Goal: Task Accomplishment & Management: Use online tool/utility

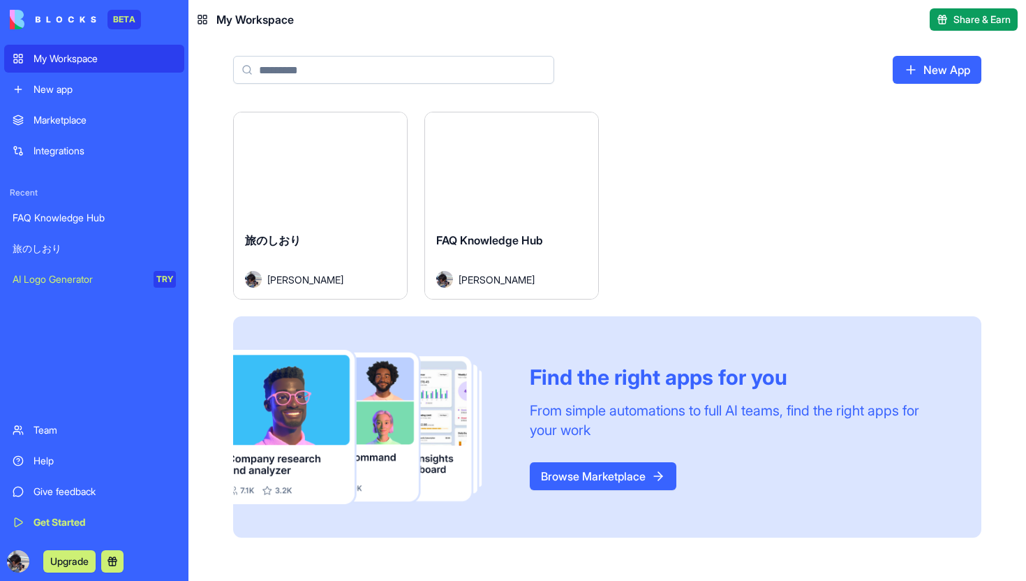
click at [120, 145] on div "Integrations" at bounding box center [105, 151] width 142 height 14
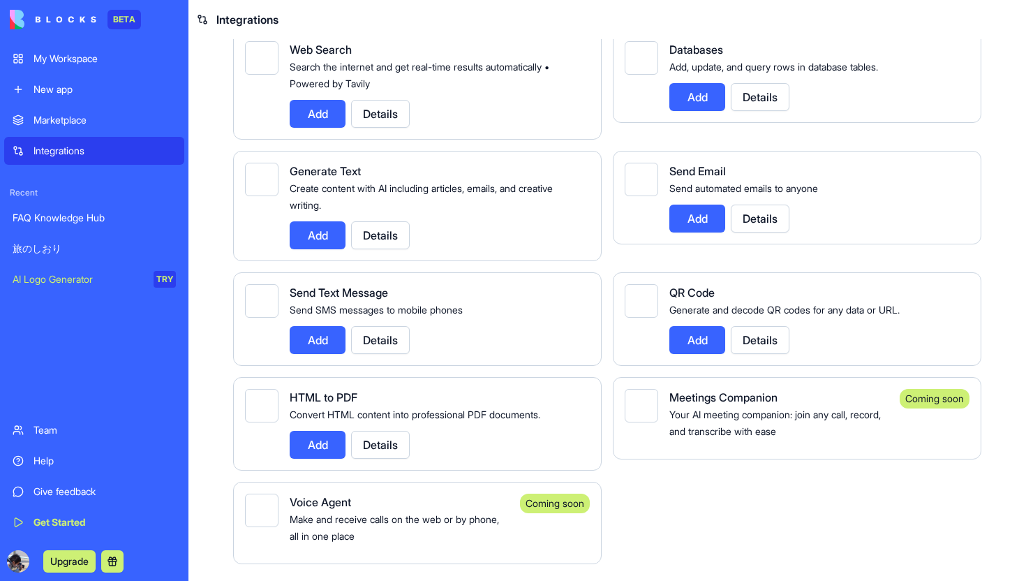
scroll to position [2216, 0]
click at [134, 218] on div "FAQ Knowledge Hub" at bounding box center [94, 218] width 163 height 14
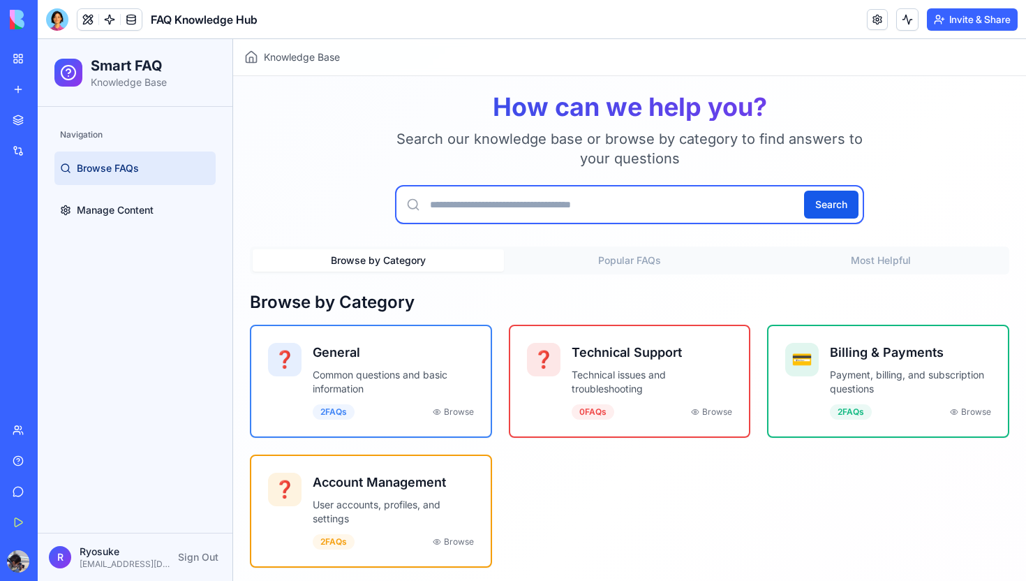
click at [684, 196] on input "text" at bounding box center [629, 204] width 469 height 39
type input "*"
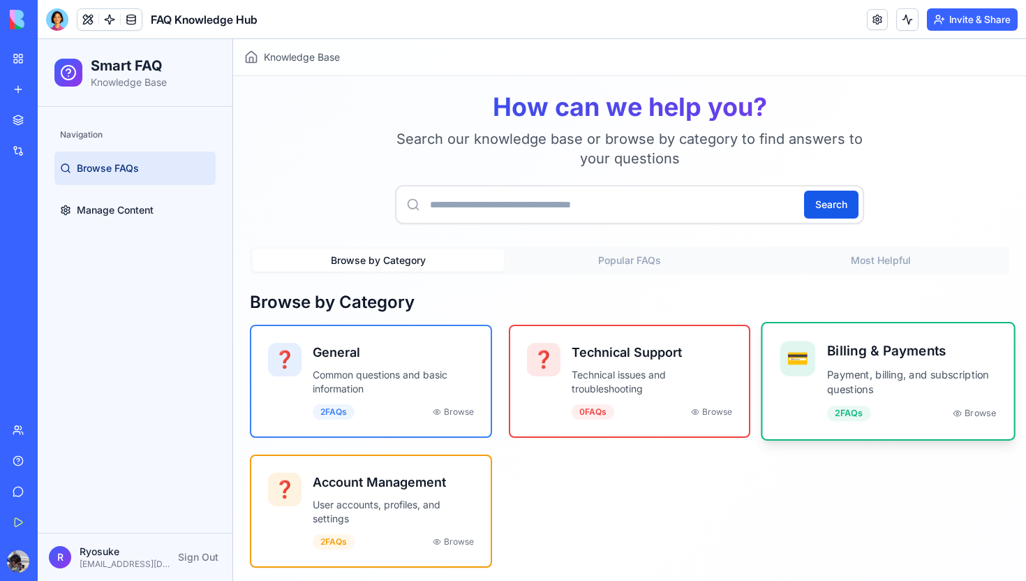
click at [818, 385] on div "💳 Billing & Payments Payment, billing, and subscription questions 2 FAQ s Browse" at bounding box center [889, 381] width 216 height 81
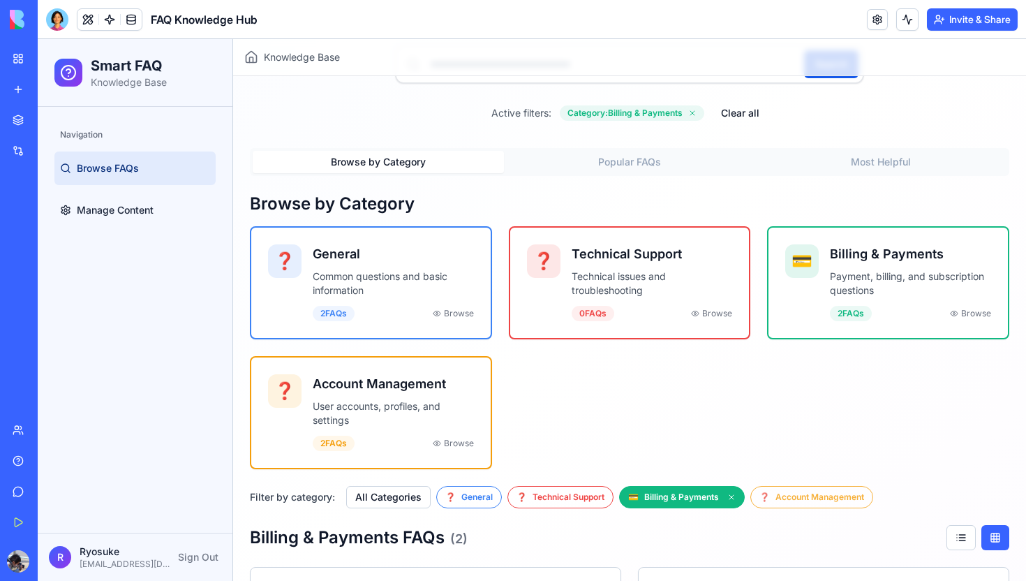
scroll to position [14, 0]
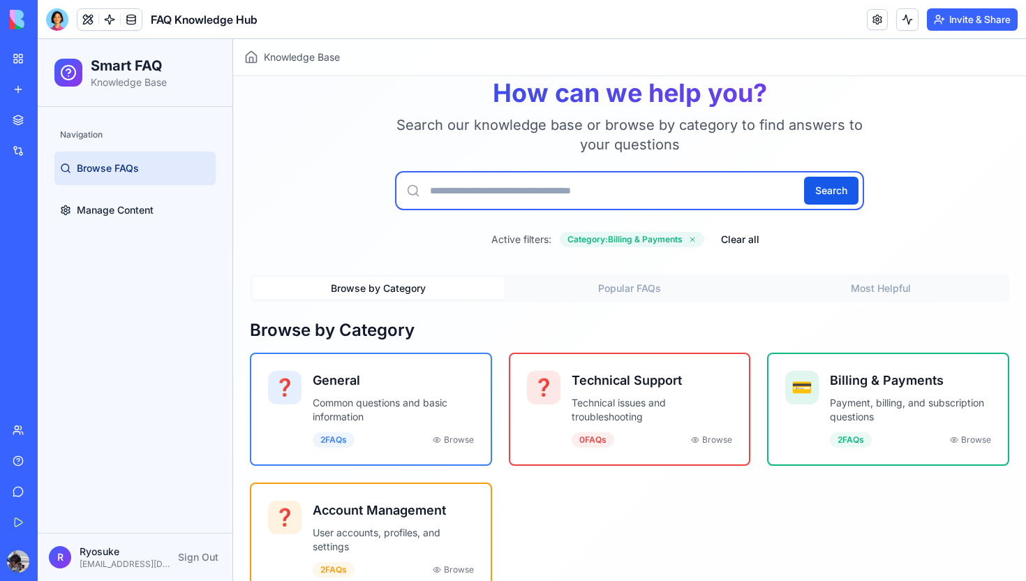
click at [654, 206] on input "text" at bounding box center [629, 190] width 469 height 39
type input "*******"
click at [831, 191] on button "Search" at bounding box center [831, 191] width 54 height 28
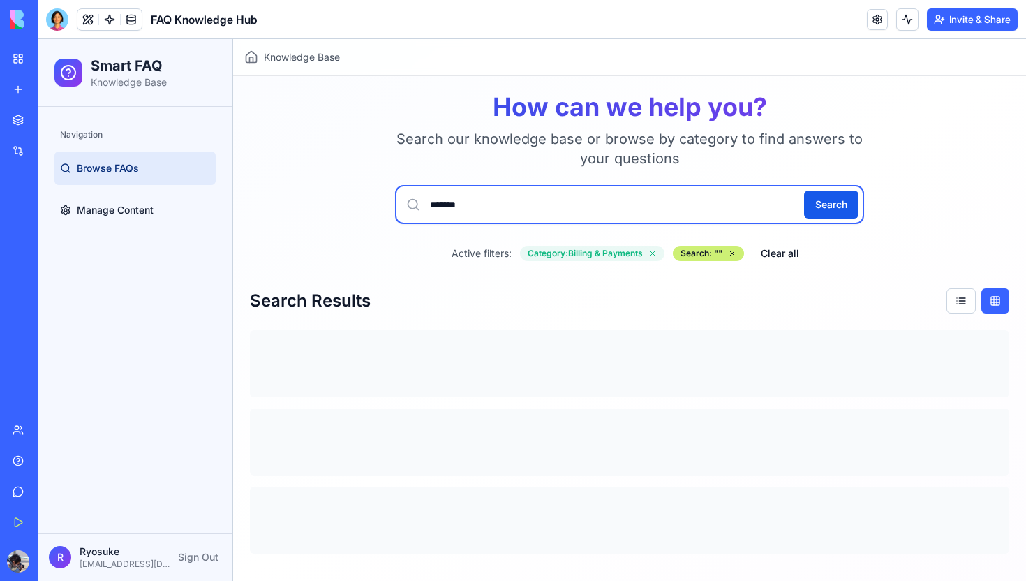
scroll to position [0, 0]
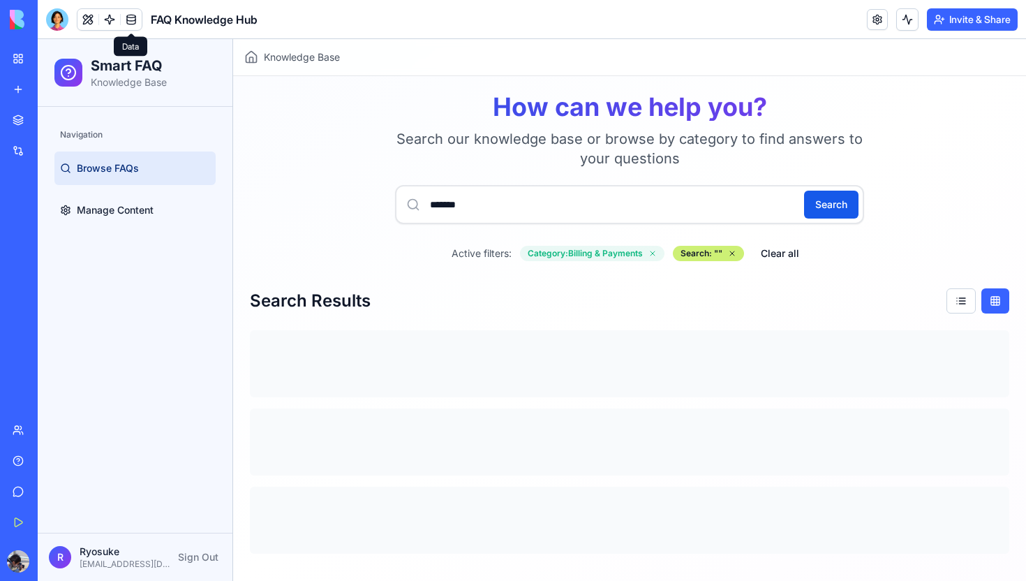
click at [139, 22] on link at bounding box center [131, 19] width 21 height 21
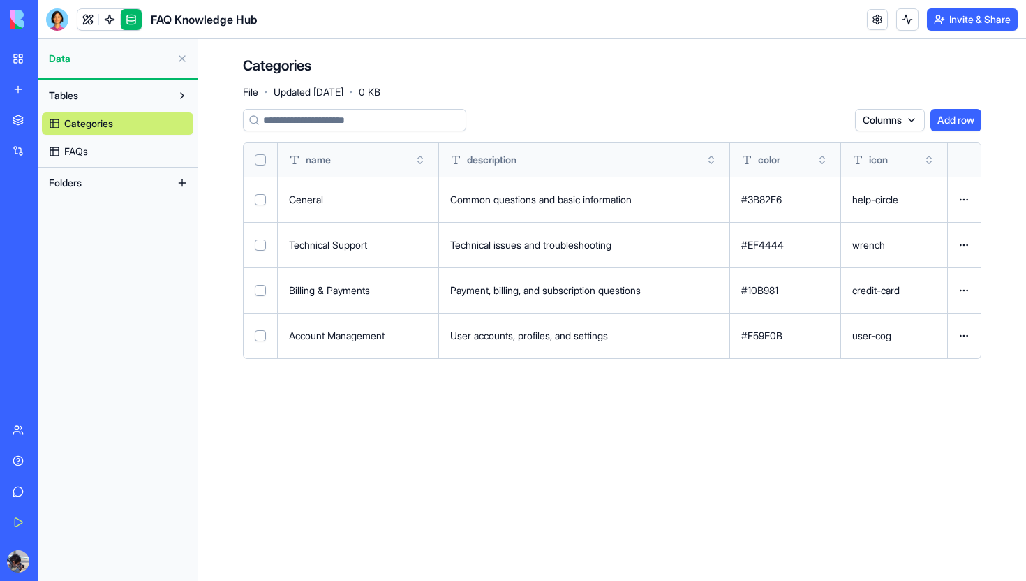
click at [128, 147] on link "FAQs" at bounding box center [118, 151] width 152 height 22
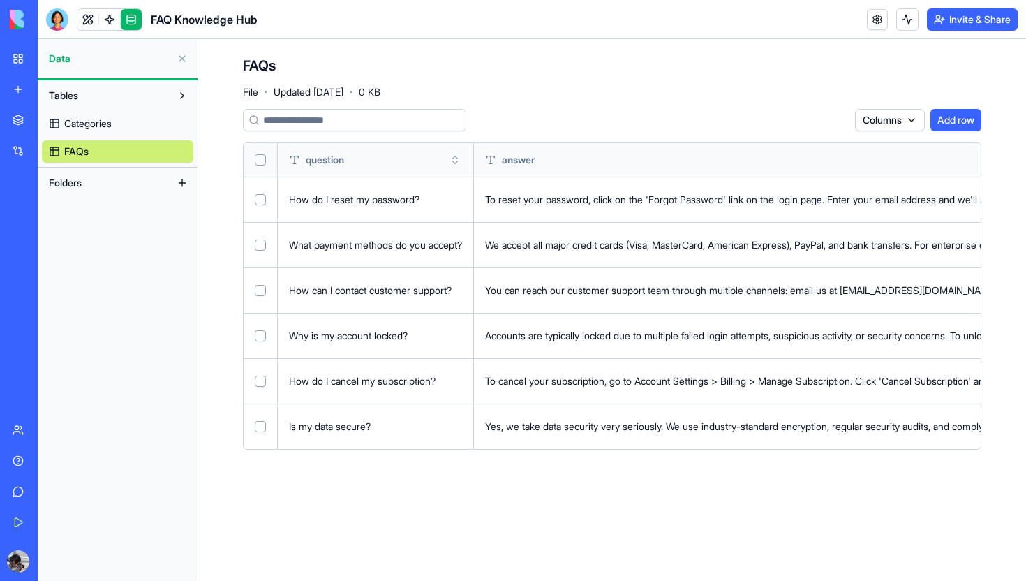
click at [152, 189] on button "Folders" at bounding box center [106, 183] width 129 height 22
click at [885, 121] on html "BETA My Workspace New app Marketplace Integrations Recent FAQ Knowledge Hub 旅のし…" at bounding box center [513, 290] width 1026 height 581
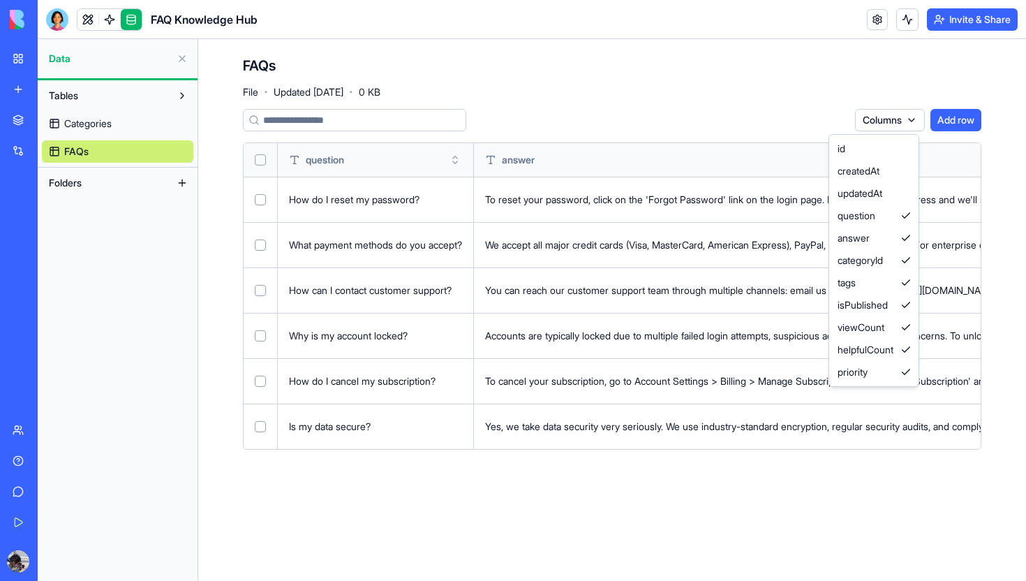
click at [886, 127] on html "BETA My Workspace New app Marketplace Integrations Recent FAQ Knowledge Hub 旅のし…" at bounding box center [513, 290] width 1026 height 581
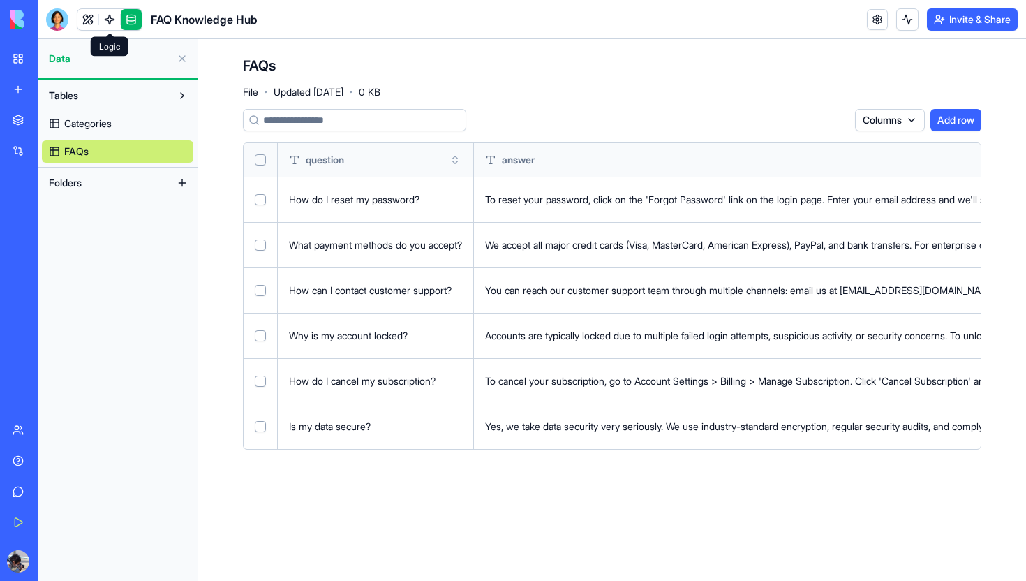
click at [114, 13] on link at bounding box center [109, 19] width 21 height 21
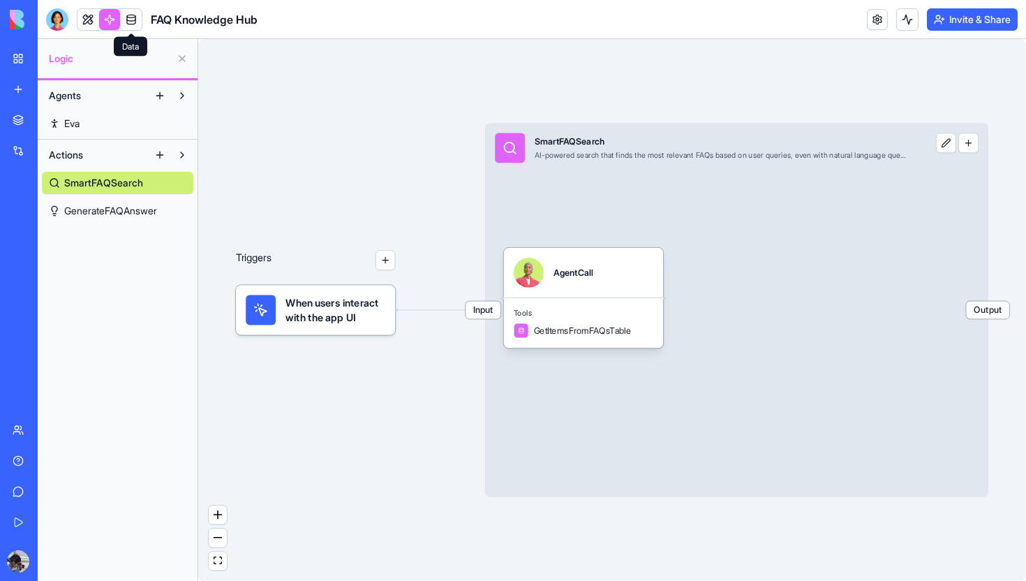
click at [91, 126] on link "Eva" at bounding box center [118, 123] width 152 height 22
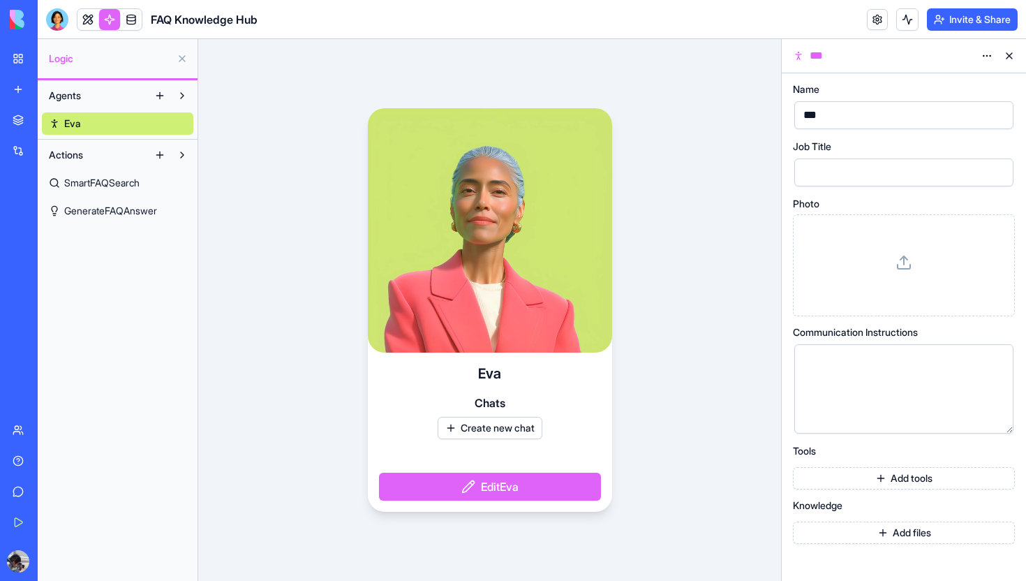
click at [869, 475] on button "Add tools" at bounding box center [904, 478] width 222 height 22
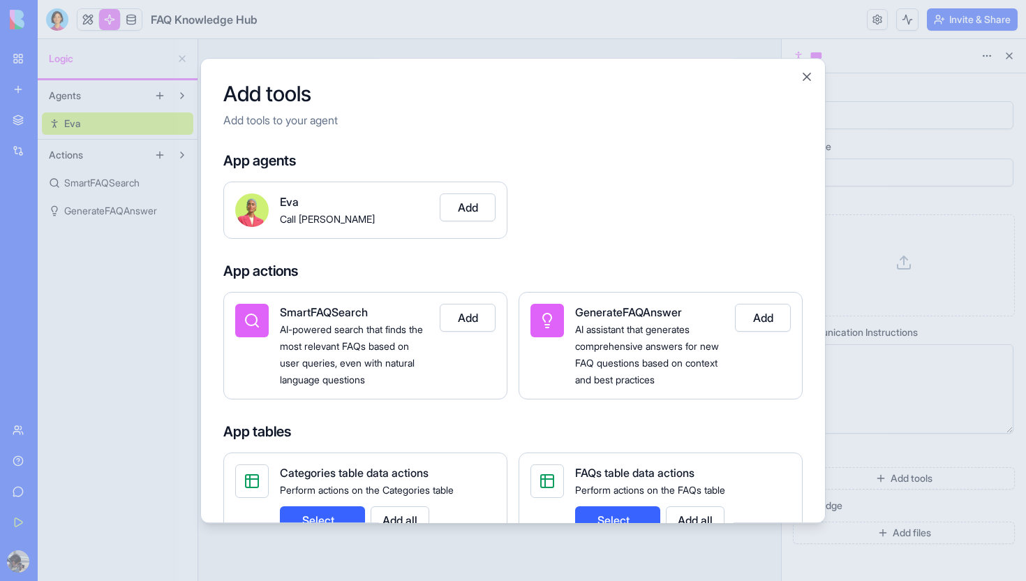
click at [808, 81] on button "Close" at bounding box center [807, 77] width 14 height 14
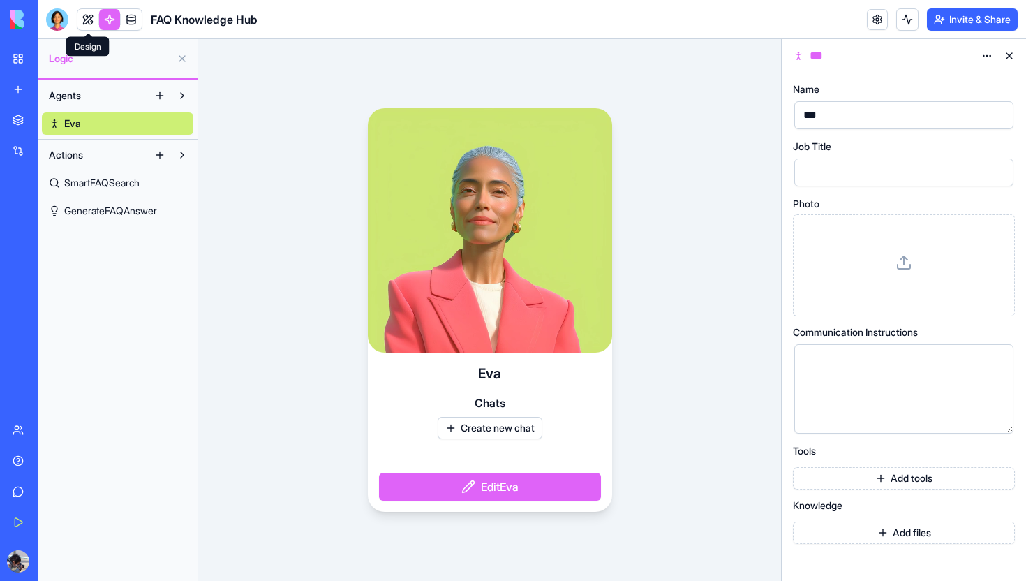
click at [96, 15] on link at bounding box center [88, 19] width 21 height 21
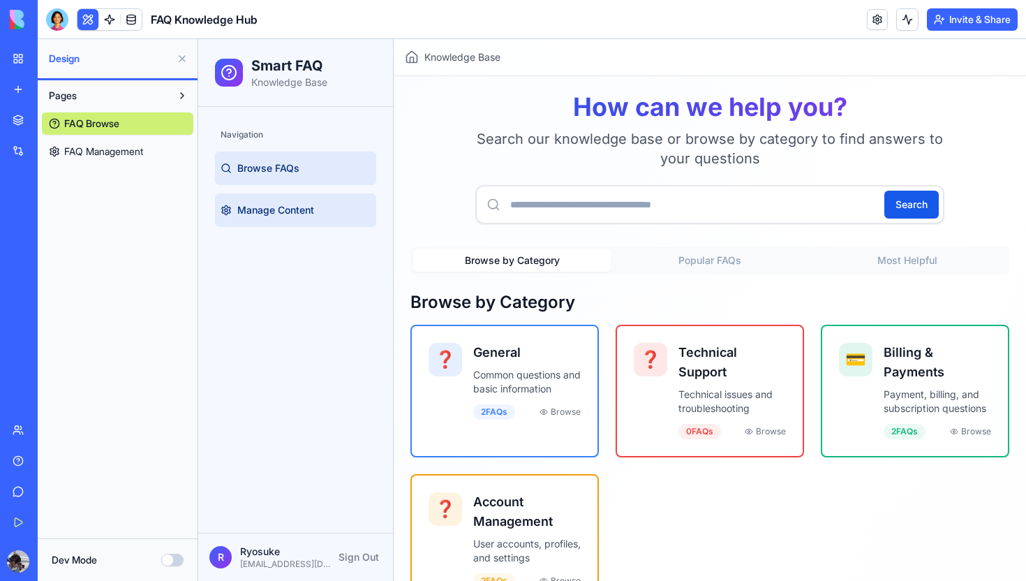
click at [241, 210] on span "Manage Content" at bounding box center [275, 210] width 77 height 14
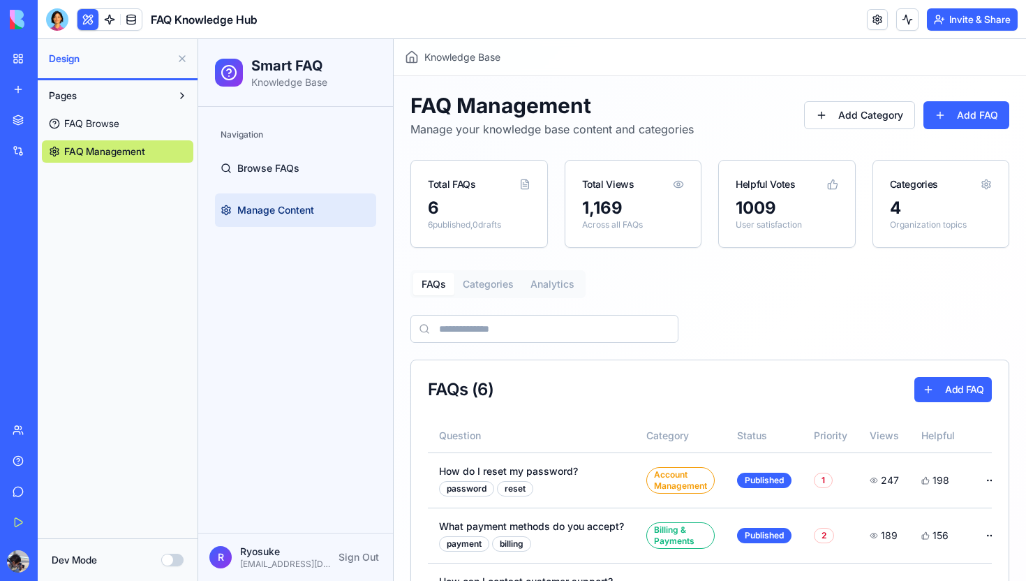
click at [1001, 15] on button "Invite & Share" at bounding box center [972, 19] width 91 height 22
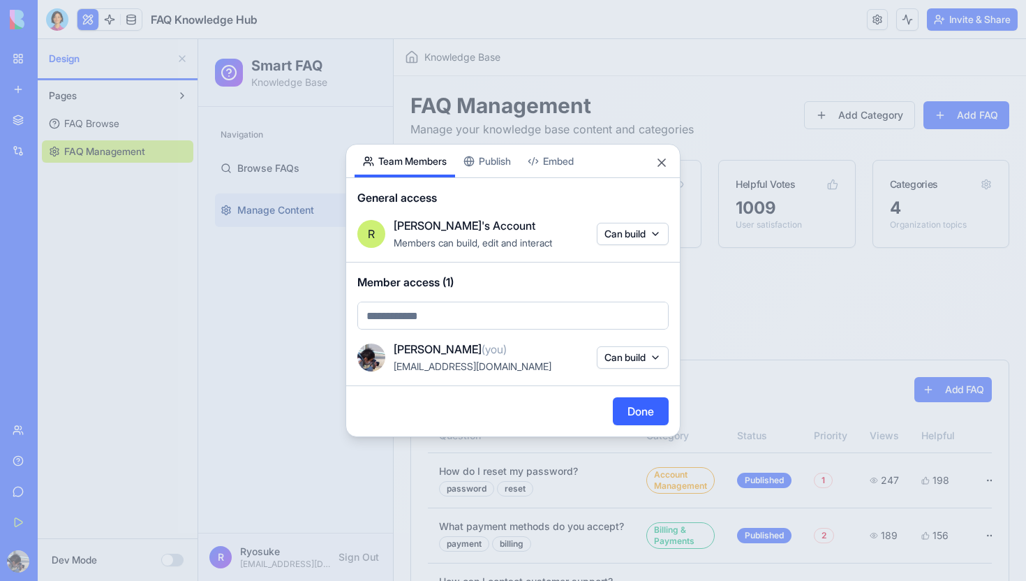
click at [660, 163] on button "Close" at bounding box center [662, 163] width 14 height 14
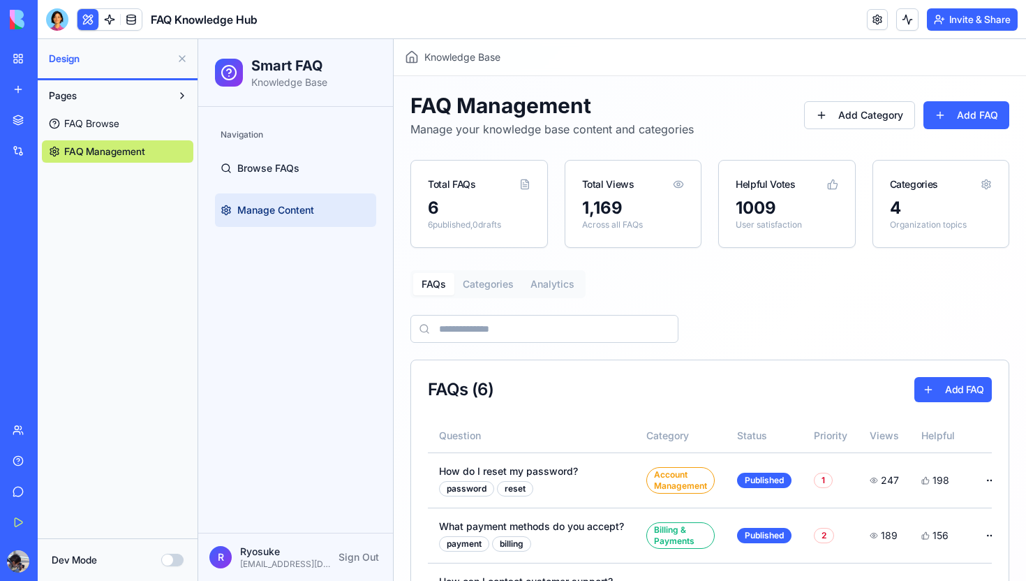
click at [950, 21] on button "Invite & Share" at bounding box center [972, 19] width 91 height 22
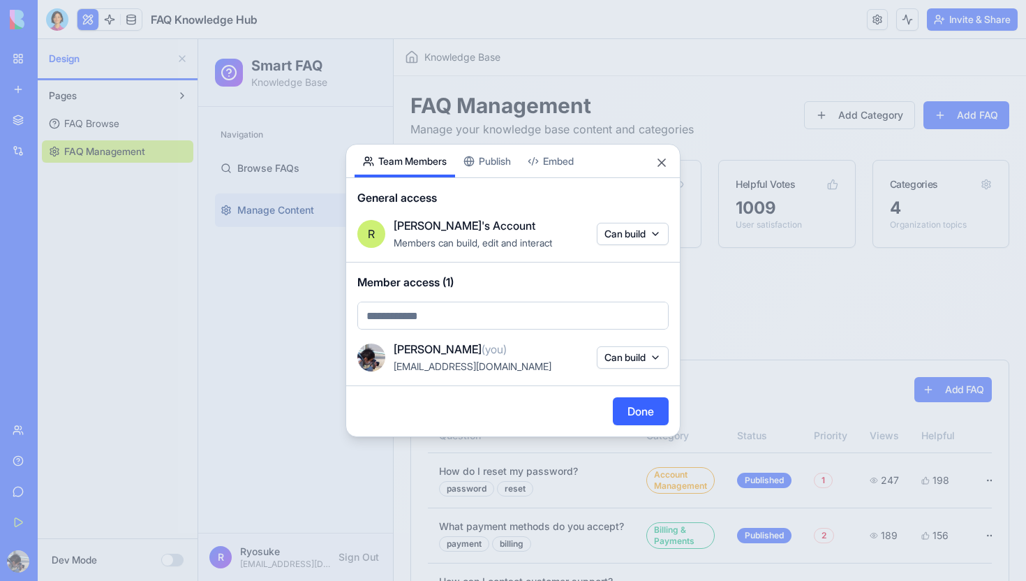
click at [503, 155] on div "Share App Team Members Publish Embed General access R Ryosuke's Account Members…" at bounding box center [513, 290] width 335 height 293
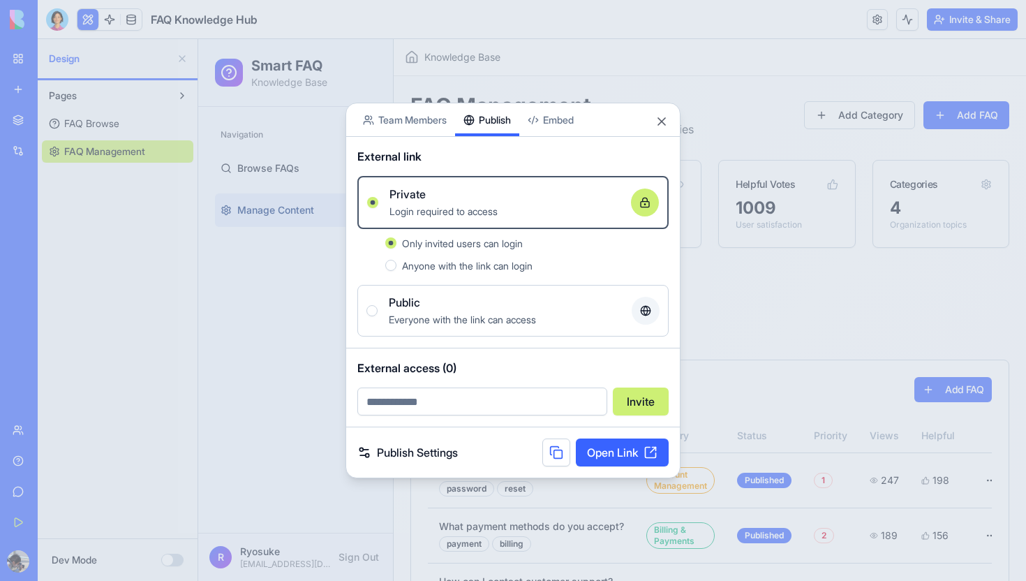
click at [422, 304] on div "Public" at bounding box center [505, 302] width 232 height 17
click at [378, 305] on button "Public Everyone with the link can access" at bounding box center [372, 310] width 11 height 11
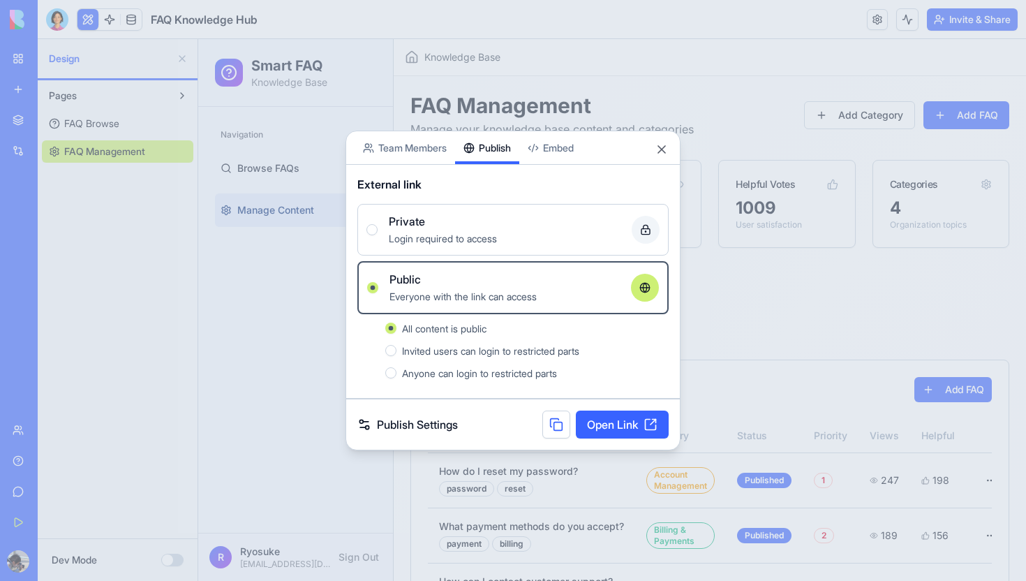
click at [434, 371] on span "Anyone can login to restricted parts" at bounding box center [479, 373] width 155 height 12
click at [397, 371] on button "Anyone can login to restricted parts" at bounding box center [390, 372] width 11 height 11
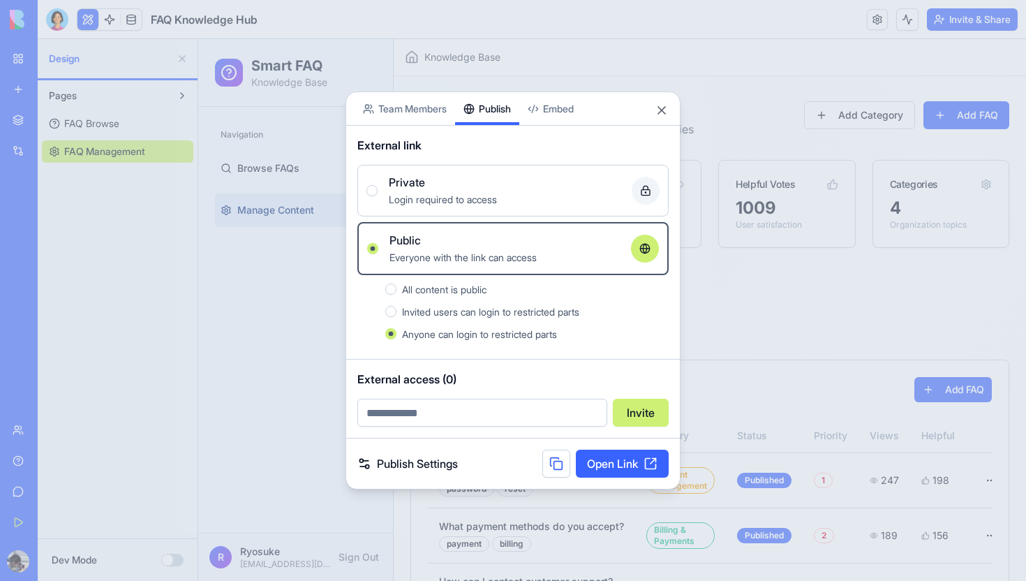
click at [414, 459] on link "Publish Settings" at bounding box center [407, 463] width 101 height 17
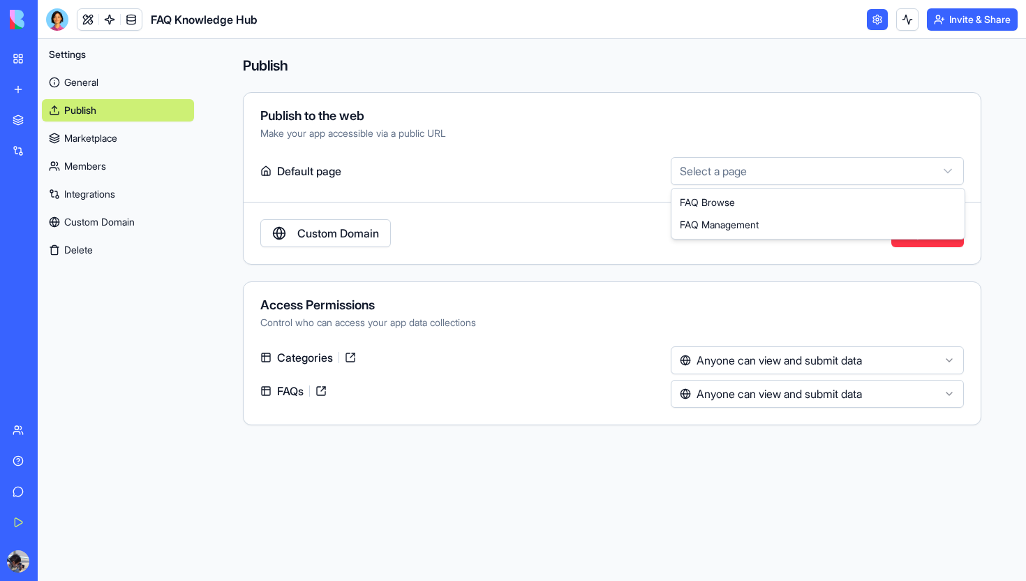
click at [771, 183] on html "**********" at bounding box center [513, 290] width 1026 height 581
click at [769, 182] on html "**********" at bounding box center [513, 290] width 1026 height 581
click at [744, 400] on html "**********" at bounding box center [513, 290] width 1026 height 581
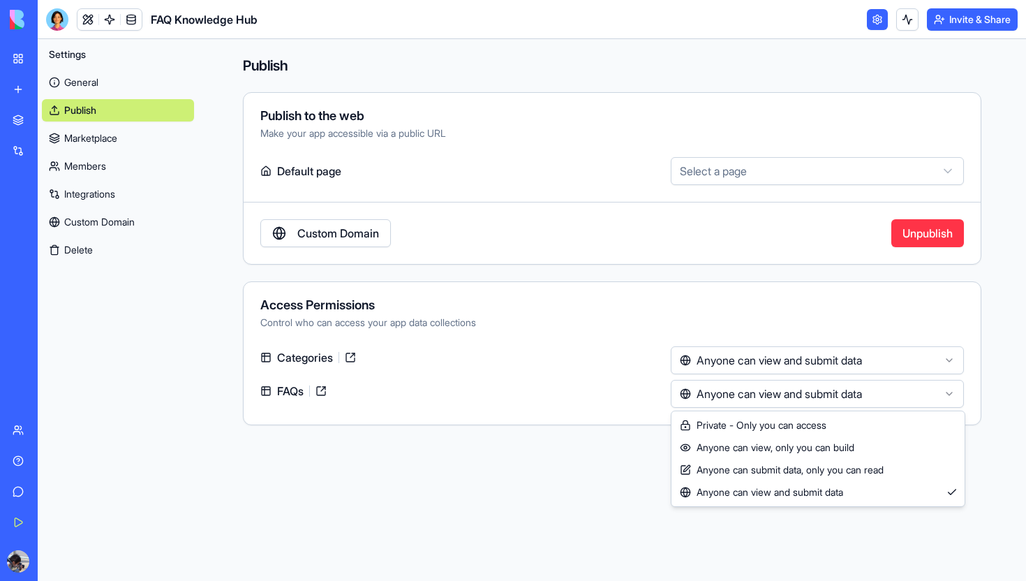
click at [193, 120] on html "**********" at bounding box center [513, 290] width 1026 height 581
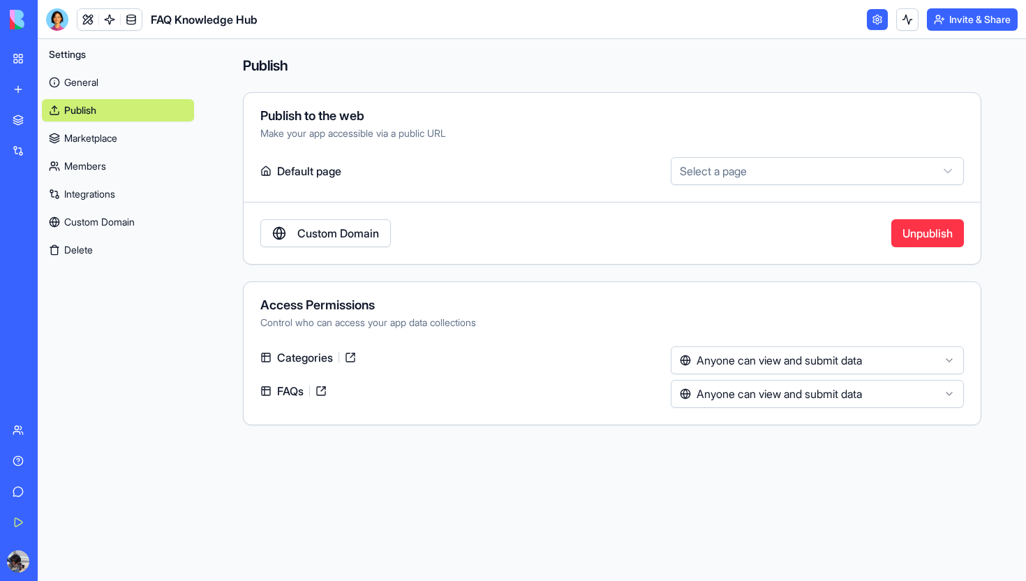
click at [146, 91] on link "General" at bounding box center [118, 82] width 152 height 22
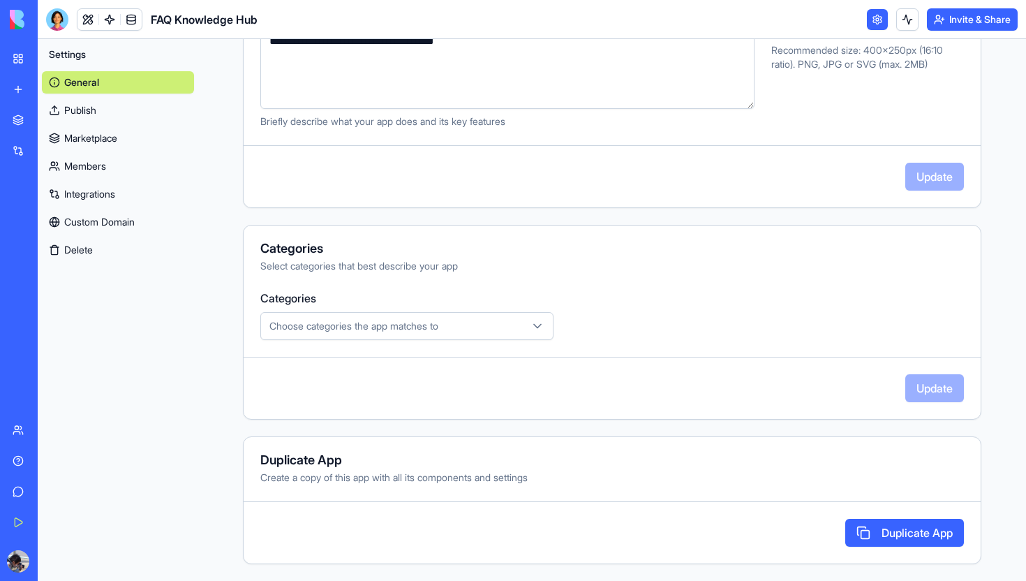
scroll to position [304, 0]
click at [216, 239] on div "**********" at bounding box center [612, 158] width 828 height 846
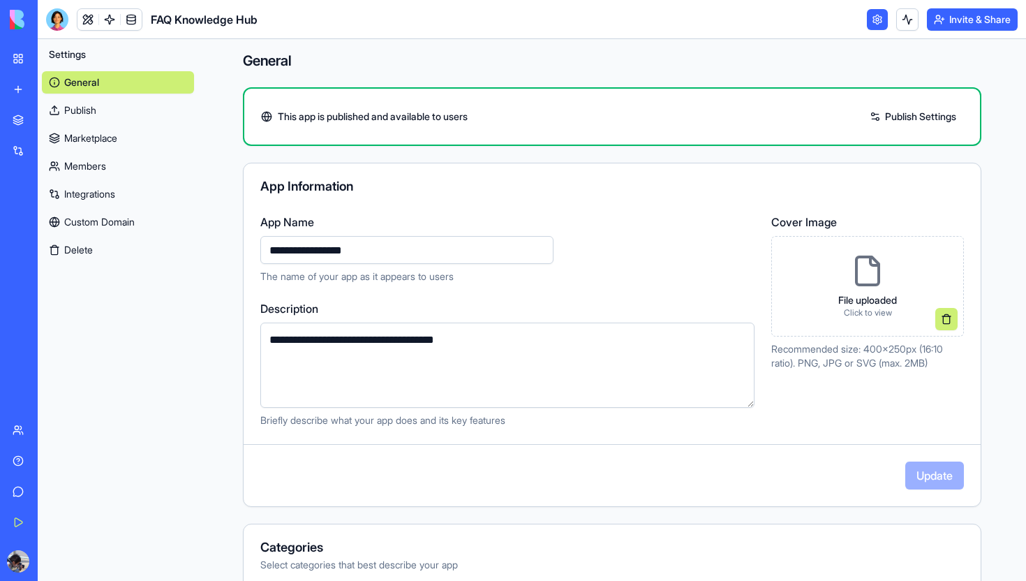
scroll to position [0, 0]
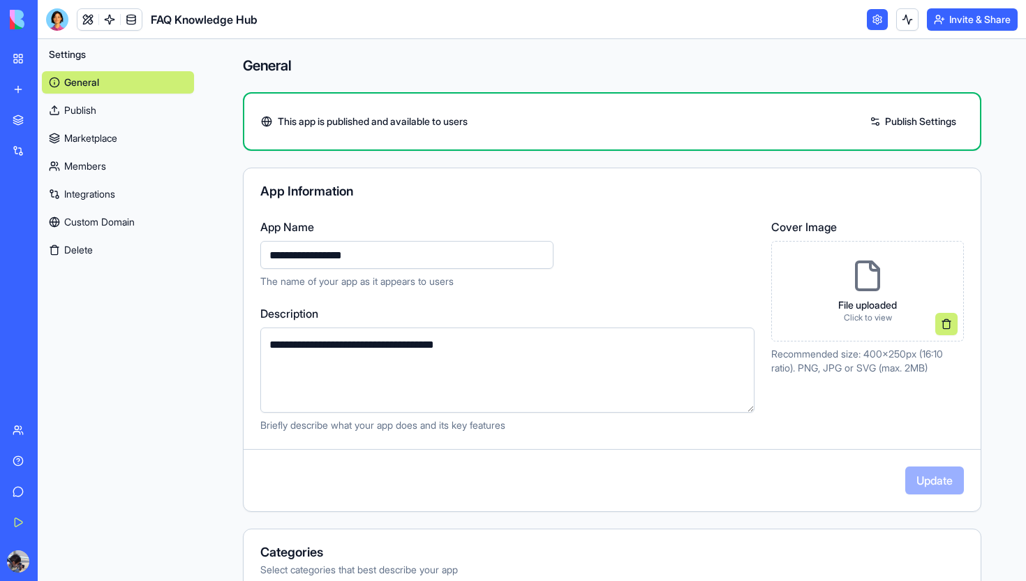
click at [144, 108] on link "Publish" at bounding box center [118, 110] width 152 height 22
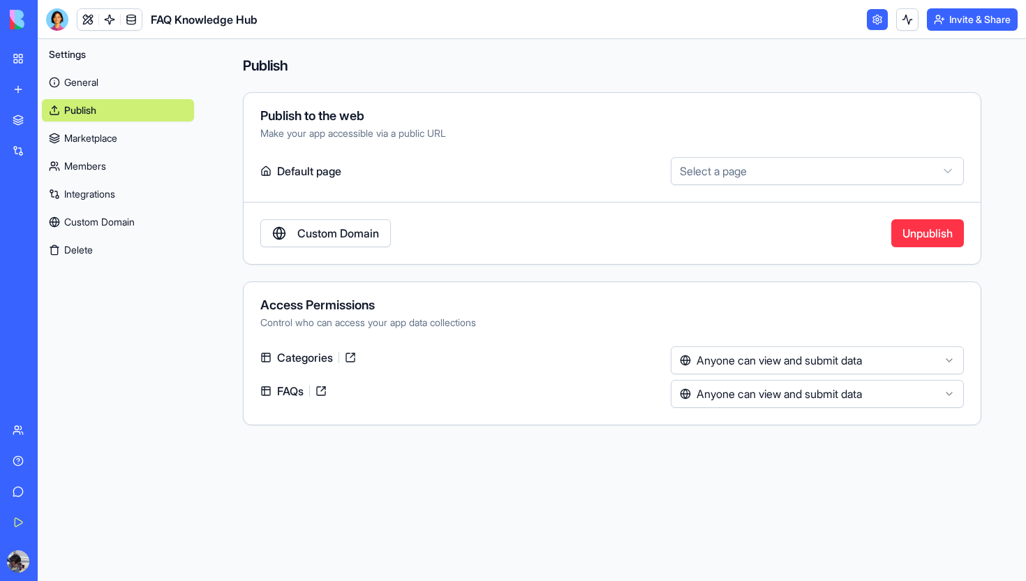
click at [146, 127] on link "Marketplace" at bounding box center [118, 138] width 152 height 22
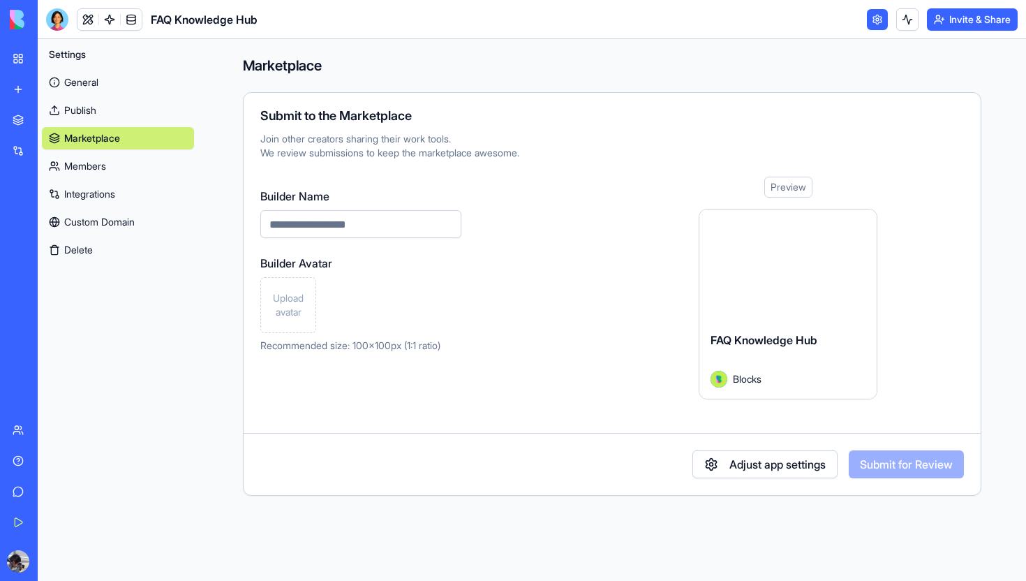
click at [142, 161] on link "Members" at bounding box center [118, 166] width 152 height 22
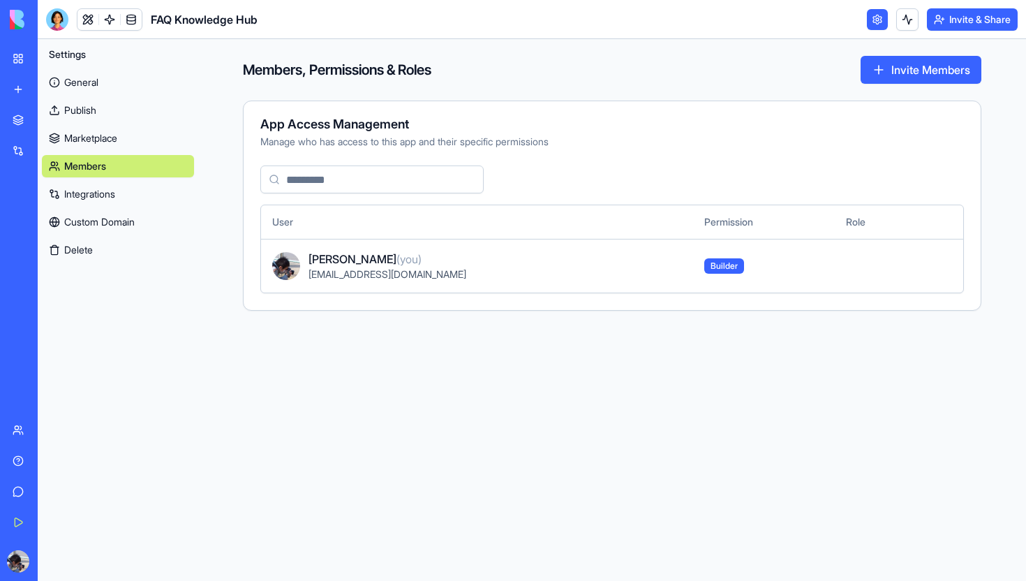
click at [705, 271] on span "Builder" at bounding box center [725, 265] width 40 height 15
click at [705, 267] on span "Builder" at bounding box center [725, 265] width 40 height 15
click at [878, 72] on button "Invite Members" at bounding box center [921, 70] width 121 height 28
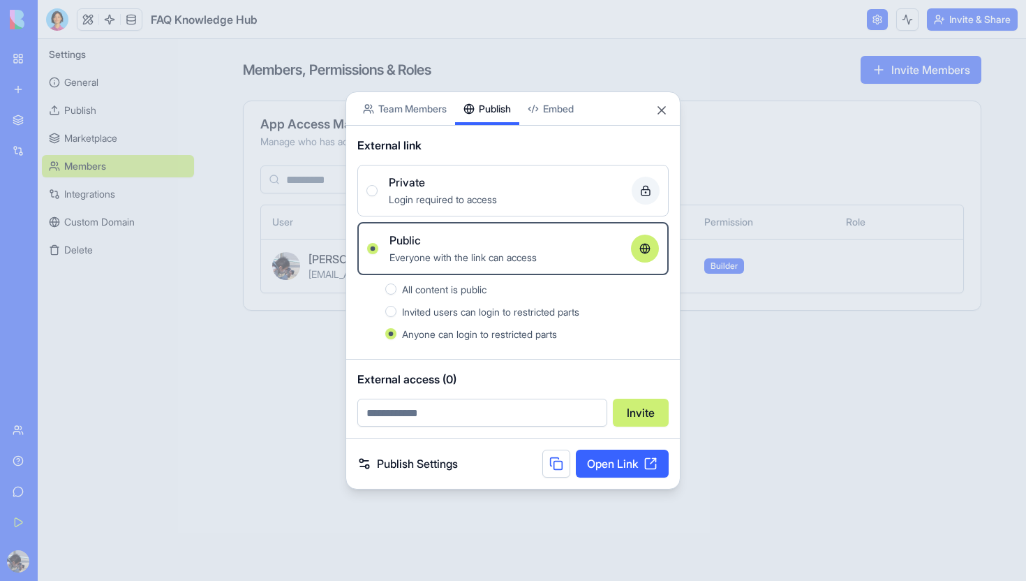
click at [443, 126] on div "External link Private Login required to access Public Everyone with the link ca…" at bounding box center [513, 243] width 334 height 234
click at [444, 112] on body "BETA My Workspace New app Marketplace Integrations Recent FAQ Knowledge Hub 旅のし…" at bounding box center [513, 290] width 1026 height 581
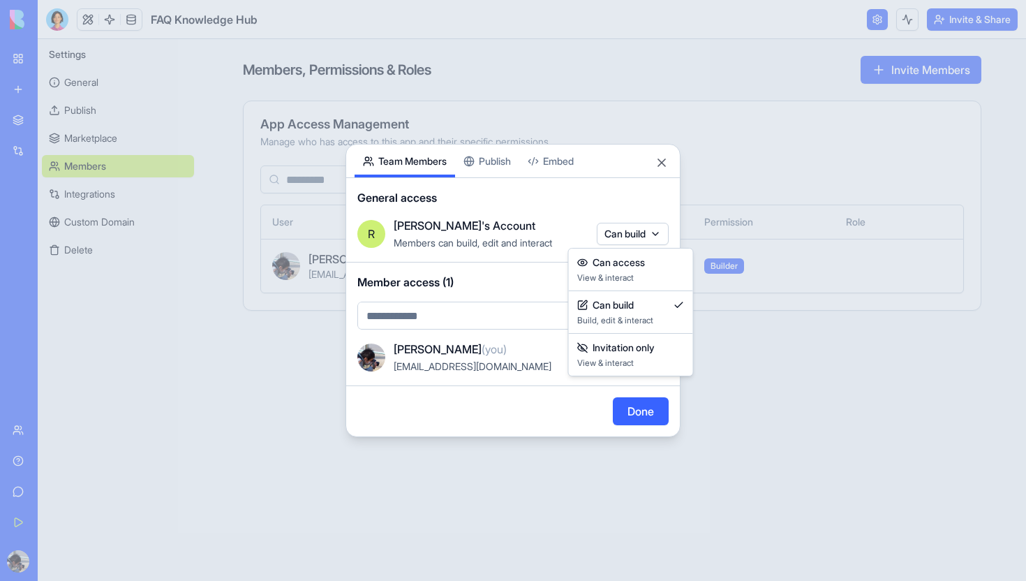
click at [607, 233] on body "BETA My Workspace New app Marketplace Integrations Recent FAQ Knowledge Hub 旅のし…" at bounding box center [513, 290] width 1026 height 581
click at [592, 228] on body "BETA My Workspace New app Marketplace Integrations Recent FAQ Knowledge Hub 旅のし…" at bounding box center [513, 290] width 1026 height 581
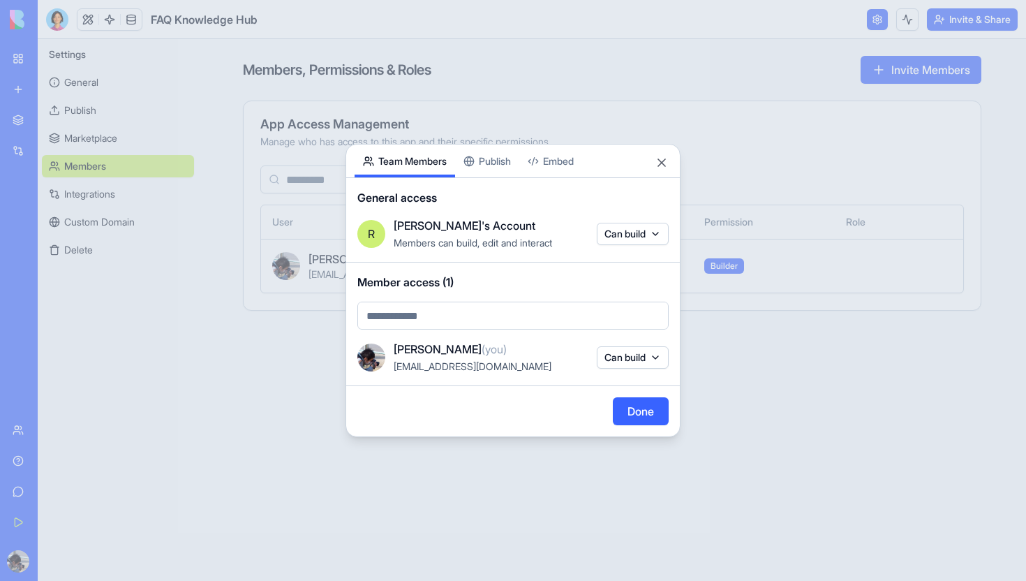
click at [651, 165] on div "Share App Team Members Publish Embed" at bounding box center [513, 162] width 334 height 34
click at [658, 161] on button "Close" at bounding box center [662, 163] width 14 height 14
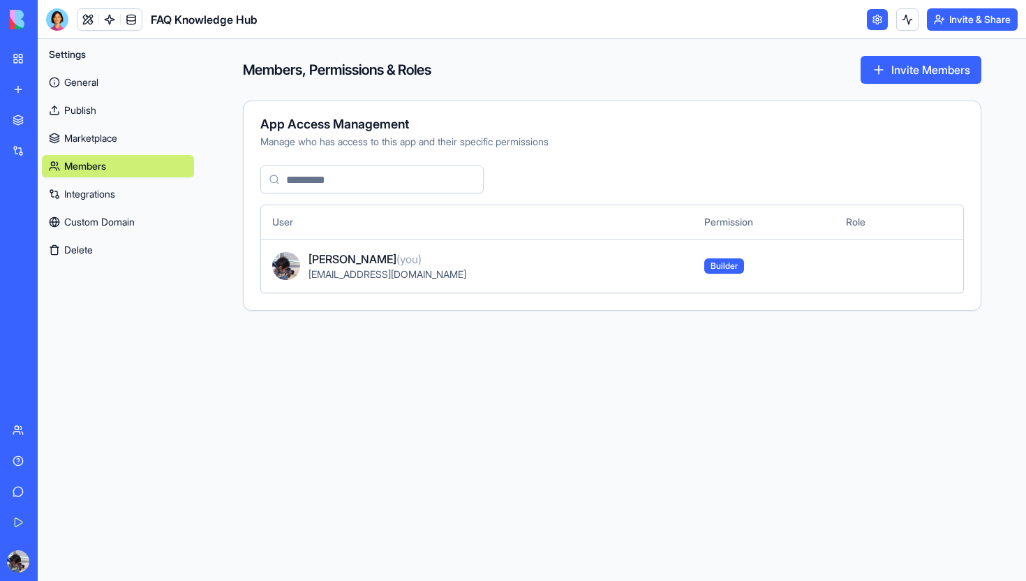
click at [65, 190] on link "Integrations" at bounding box center [118, 194] width 152 height 22
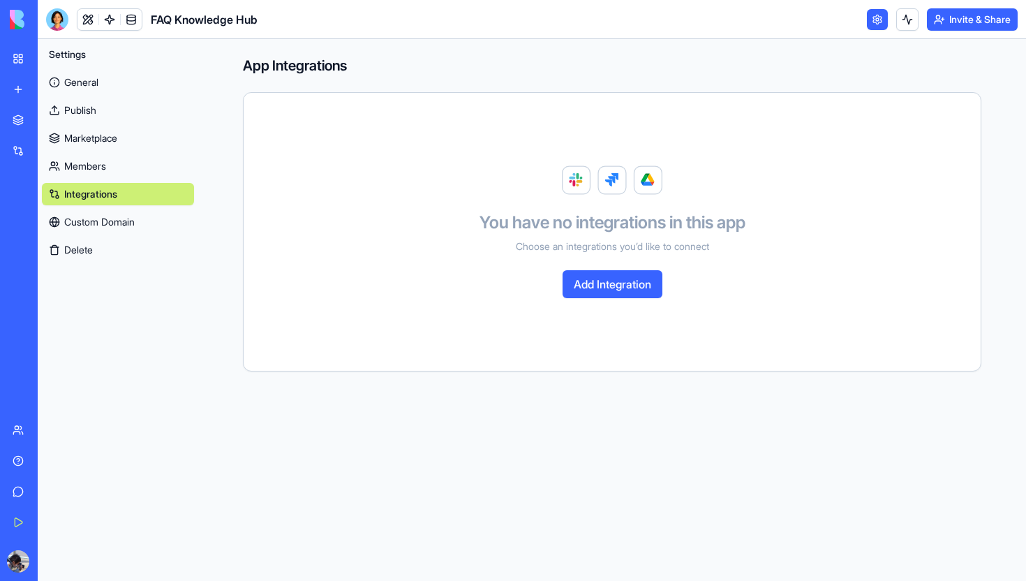
click at [78, 216] on link "Custom Domain" at bounding box center [118, 222] width 152 height 22
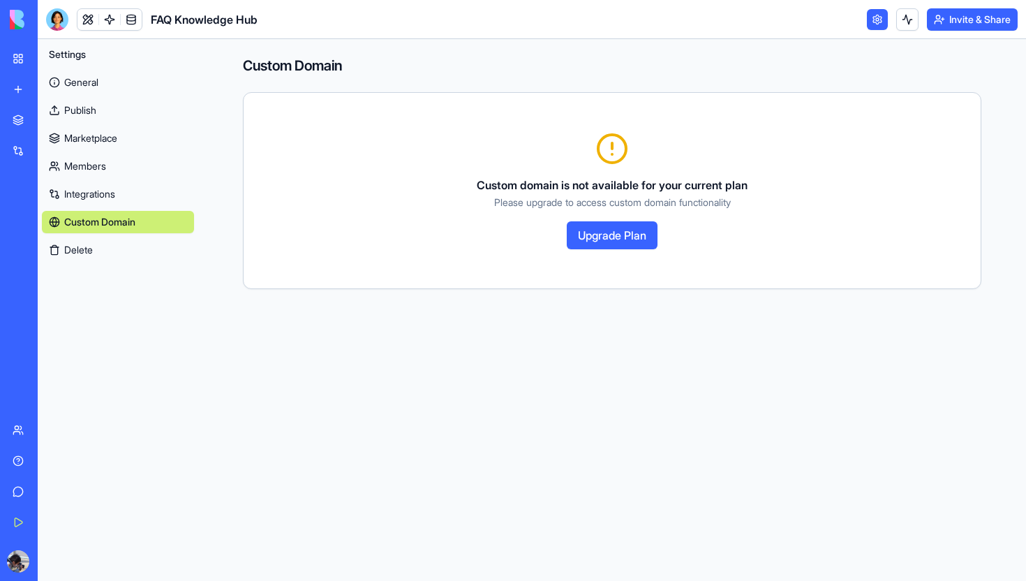
click at [41, 129] on link "Marketplace" at bounding box center [32, 120] width 56 height 28
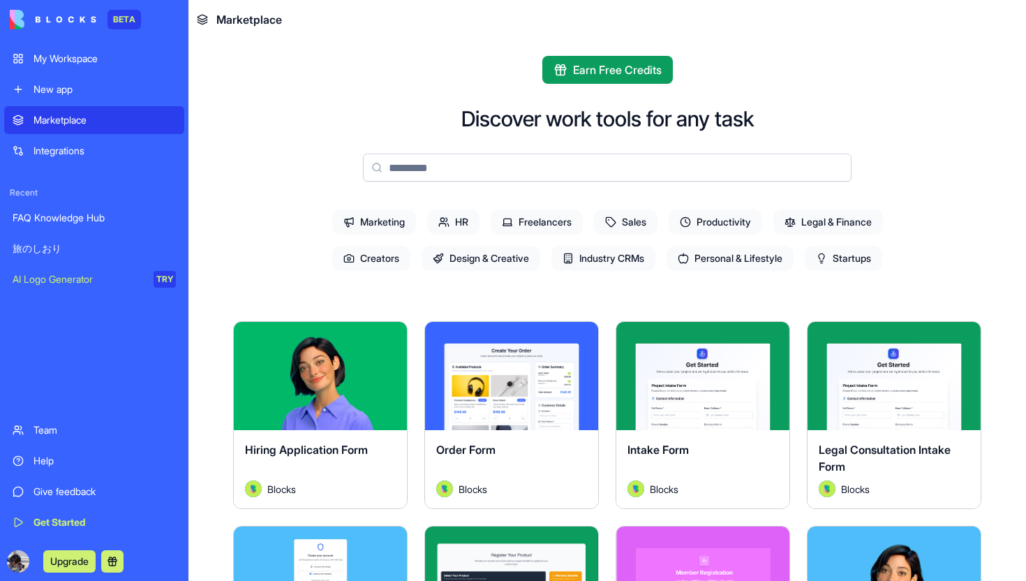
click at [118, 154] on div "Integrations" at bounding box center [105, 151] width 142 height 14
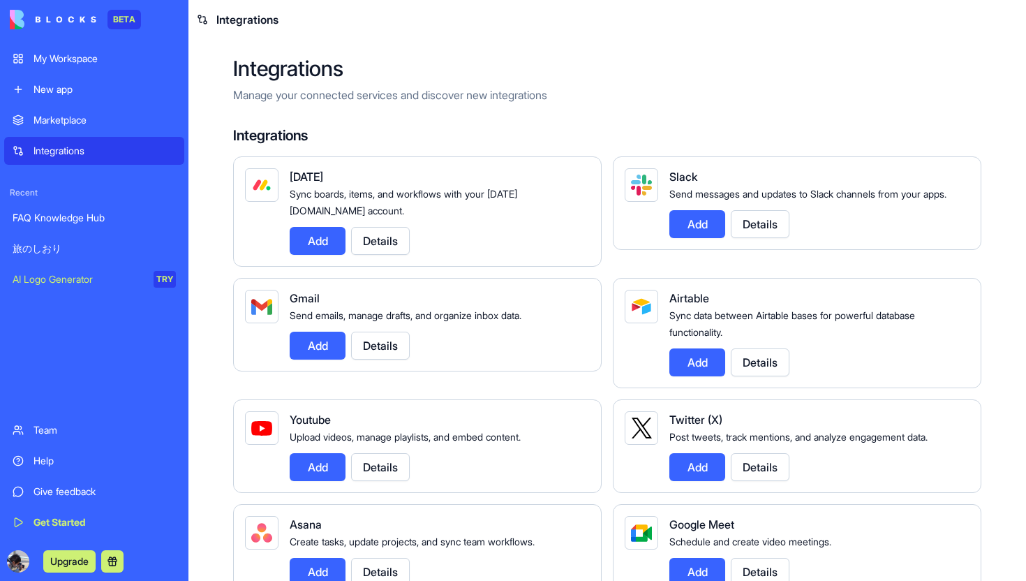
click at [78, 228] on link "FAQ Knowledge Hub" at bounding box center [94, 218] width 180 height 28
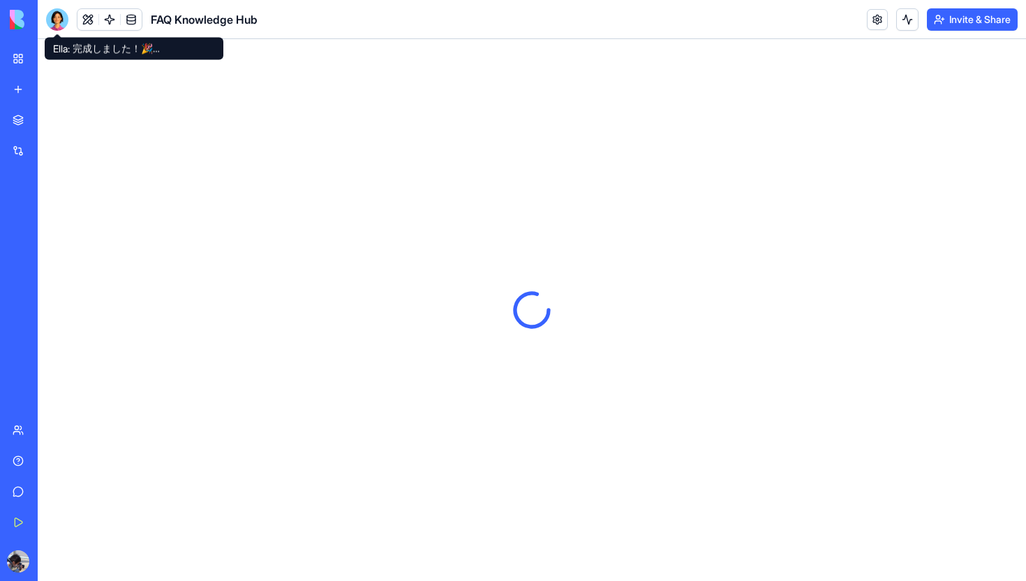
click at [52, 23] on div at bounding box center [57, 19] width 22 height 22
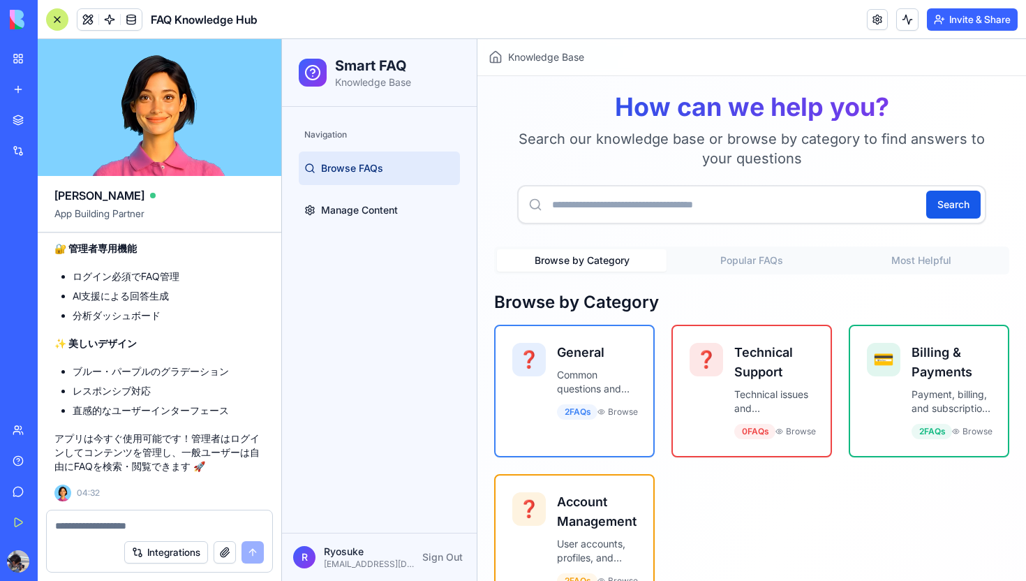
scroll to position [1175, 0]
click at [943, 20] on button "Invite & Share" at bounding box center [972, 19] width 91 height 22
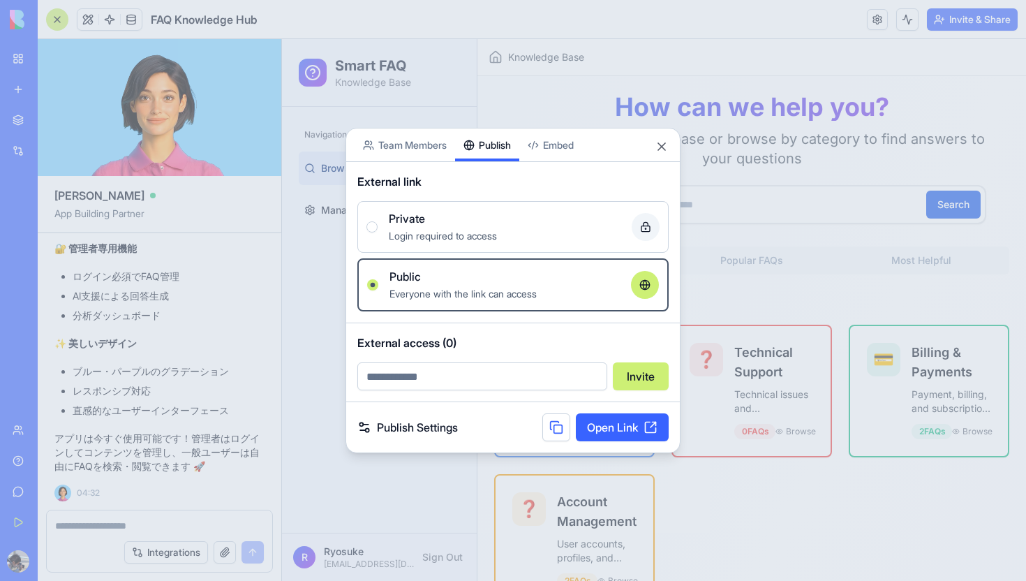
click at [516, 166] on div "Share App Team Members Publish Embed External link Private Login required to ac…" at bounding box center [513, 290] width 335 height 325
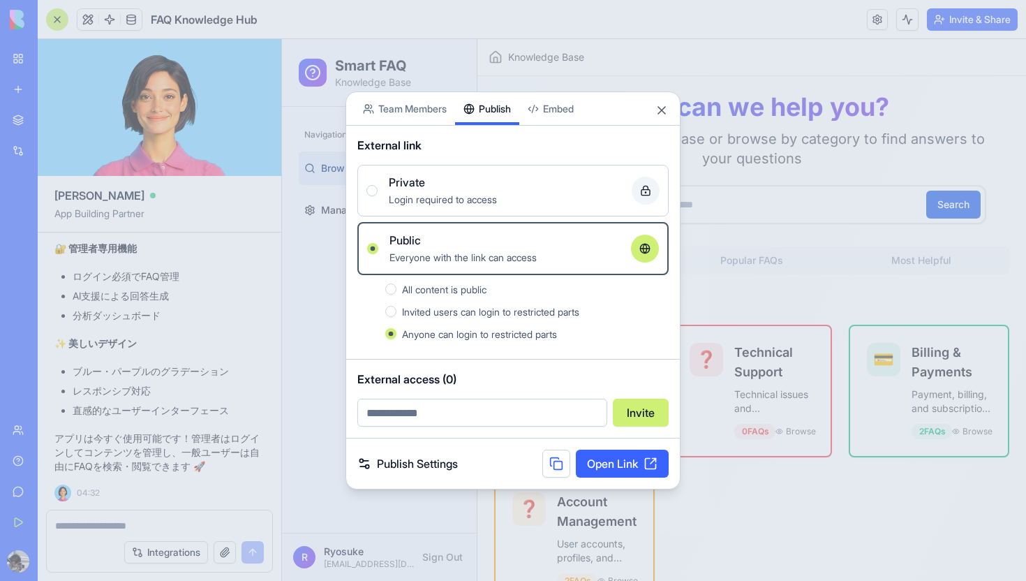
click at [448, 291] on span "All content is public" at bounding box center [444, 289] width 84 height 12
click at [397, 291] on button "All content is public" at bounding box center [390, 288] width 11 height 11
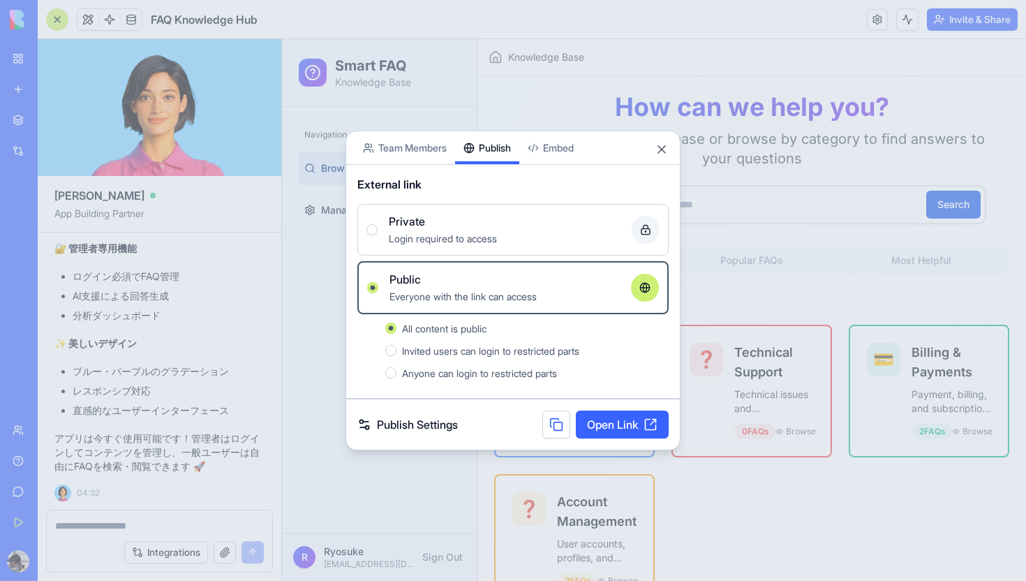
click at [603, 428] on link "Open Link" at bounding box center [622, 425] width 93 height 28
click at [658, 149] on button "Close" at bounding box center [662, 149] width 14 height 14
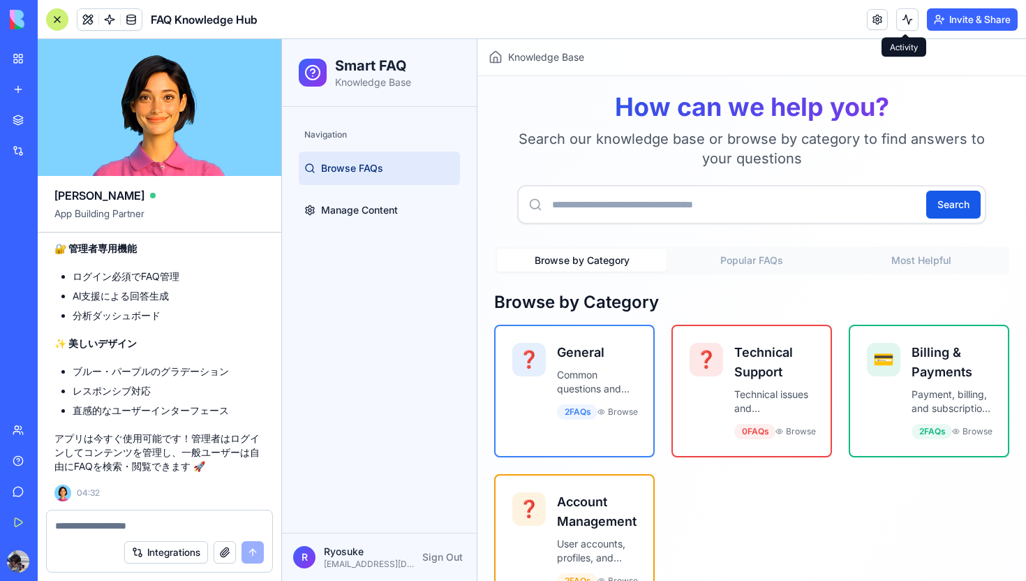
click at [909, 20] on button at bounding box center [908, 19] width 22 height 22
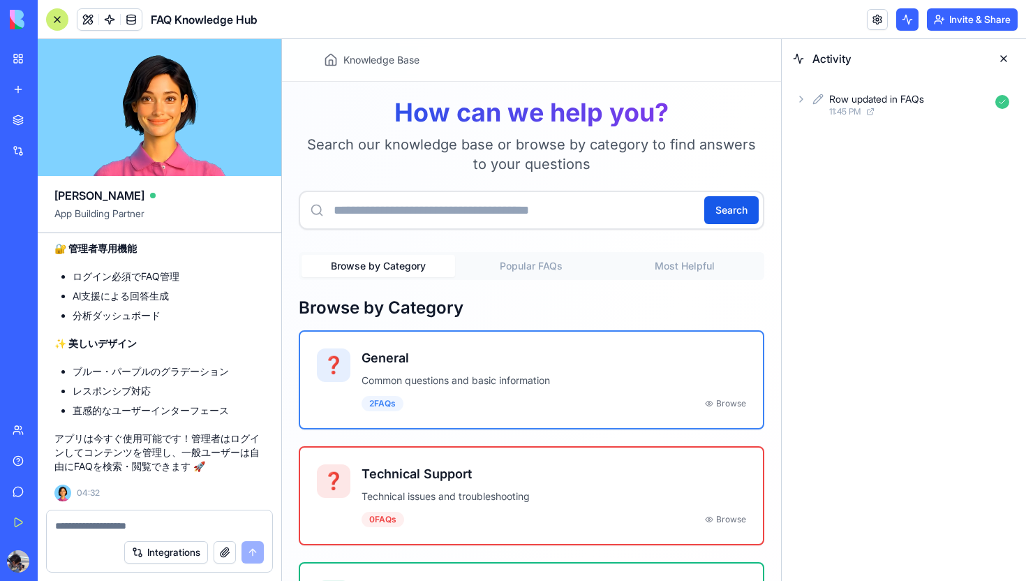
click at [800, 101] on icon at bounding box center [801, 99] width 11 height 11
drag, startPoint x: 193, startPoint y: 123, endPoint x: 161, endPoint y: 107, distance: 35.9
click at [161, 107] on video at bounding box center [160, 107] width 244 height 137
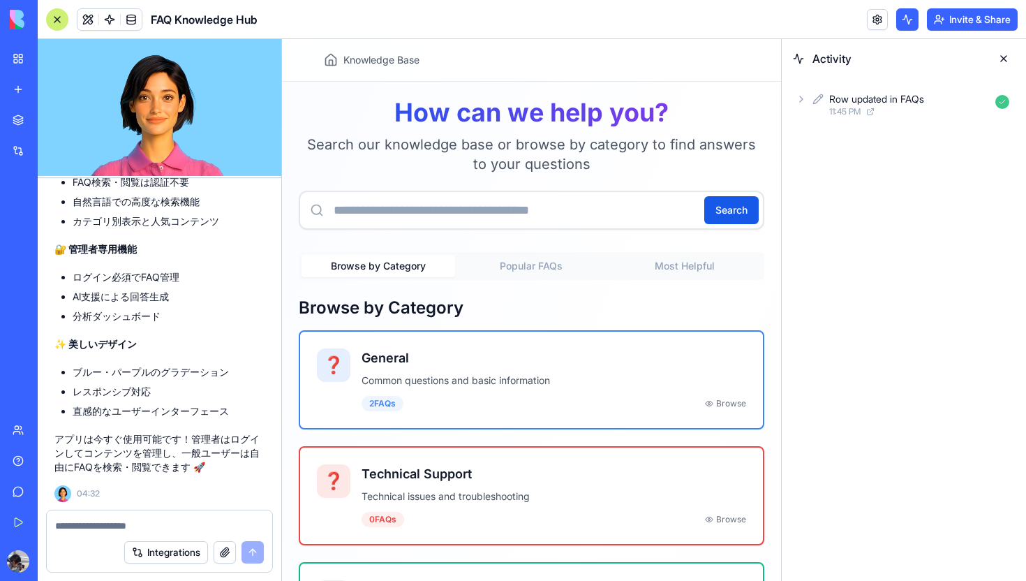
scroll to position [1119, 0]
drag, startPoint x: 161, startPoint y: 107, endPoint x: 192, endPoint y: 104, distance: 30.8
click at [192, 104] on video at bounding box center [160, 107] width 244 height 137
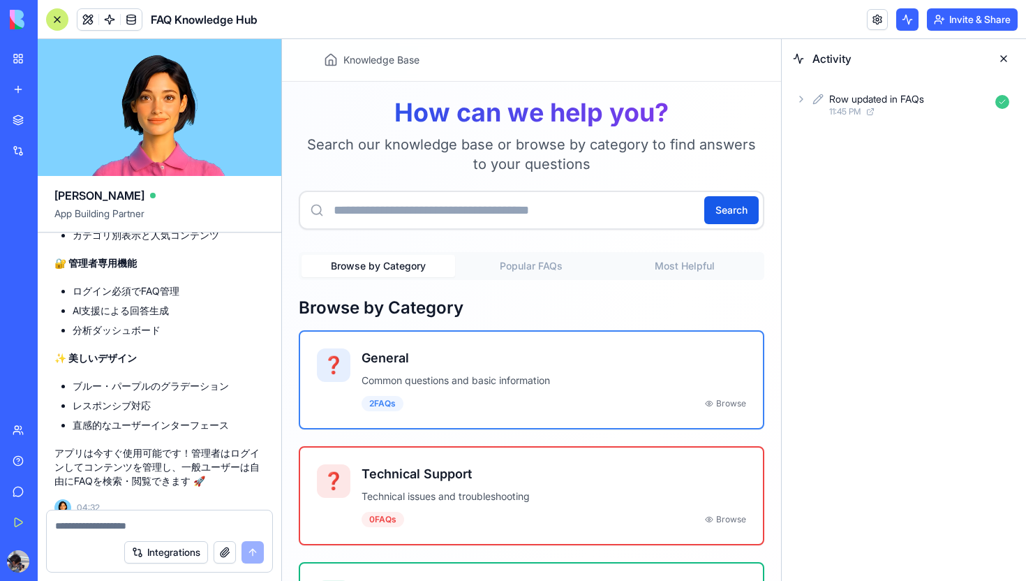
click at [192, 104] on video at bounding box center [160, 107] width 244 height 137
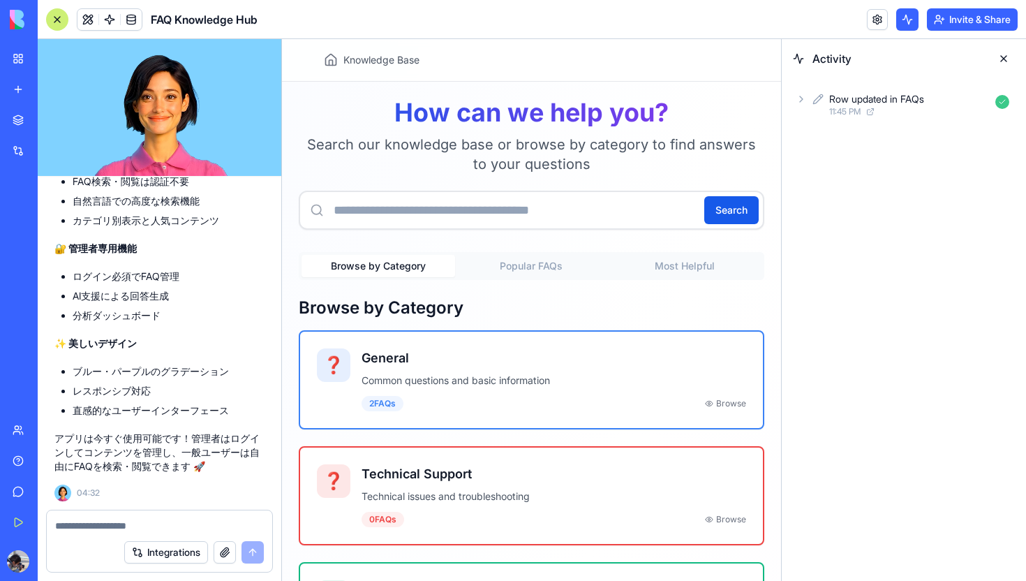
click at [52, 61] on div "My Workspace" at bounding box center [43, 59] width 18 height 14
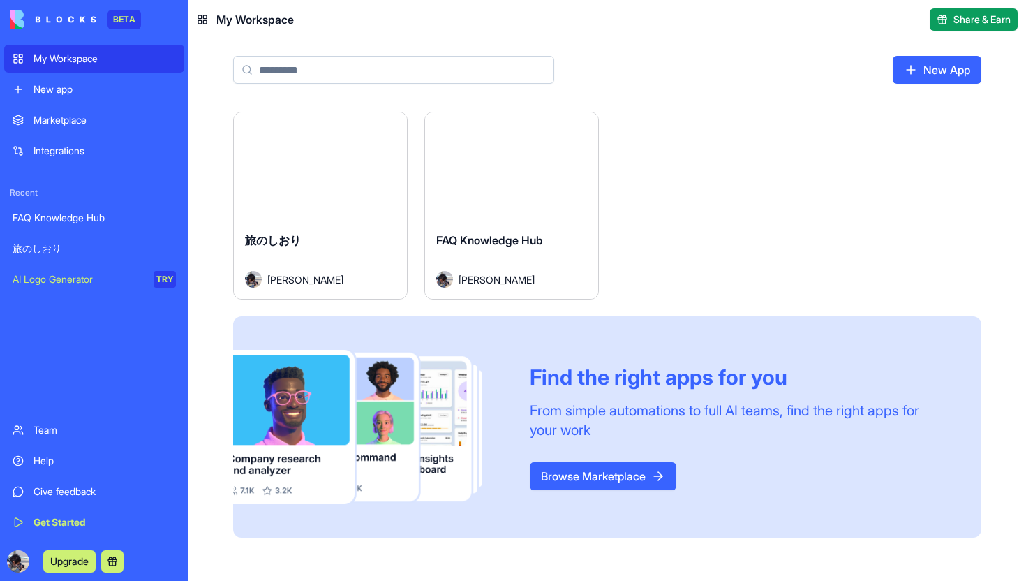
click at [611, 471] on link "Browse Marketplace" at bounding box center [603, 476] width 147 height 28
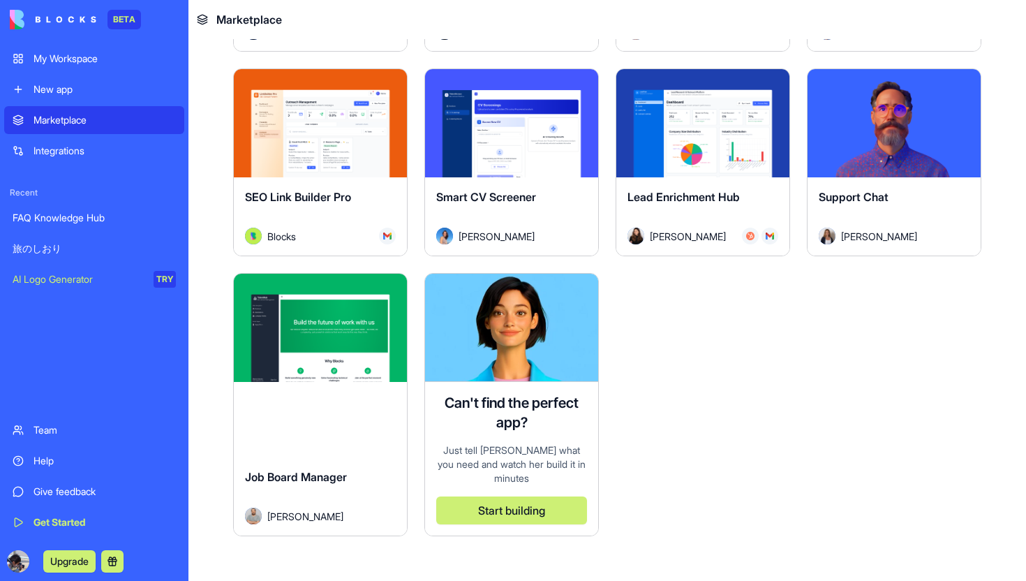
scroll to position [3733, 0]
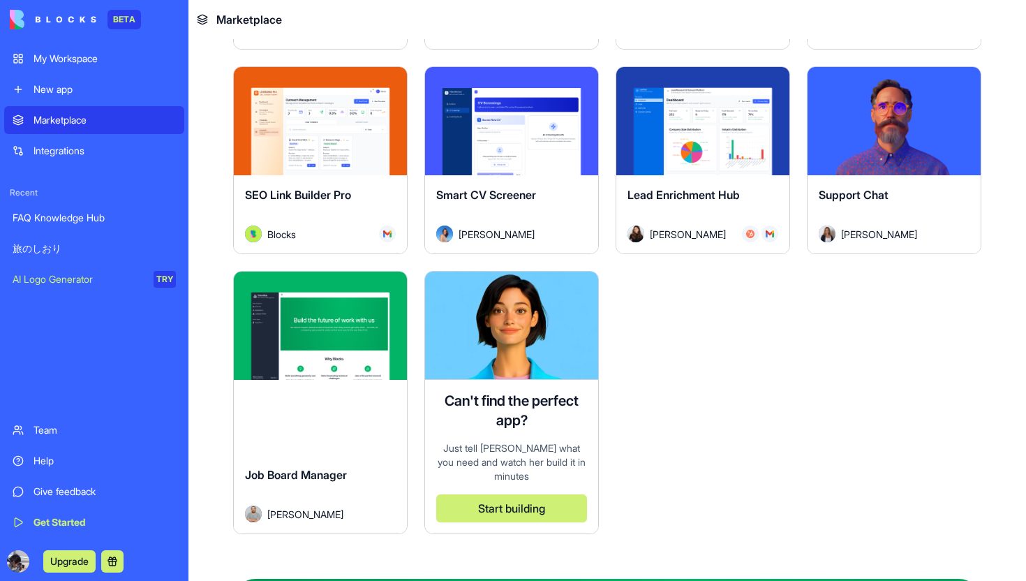
click at [860, 141] on div "Explore" at bounding box center [894, 121] width 173 height 108
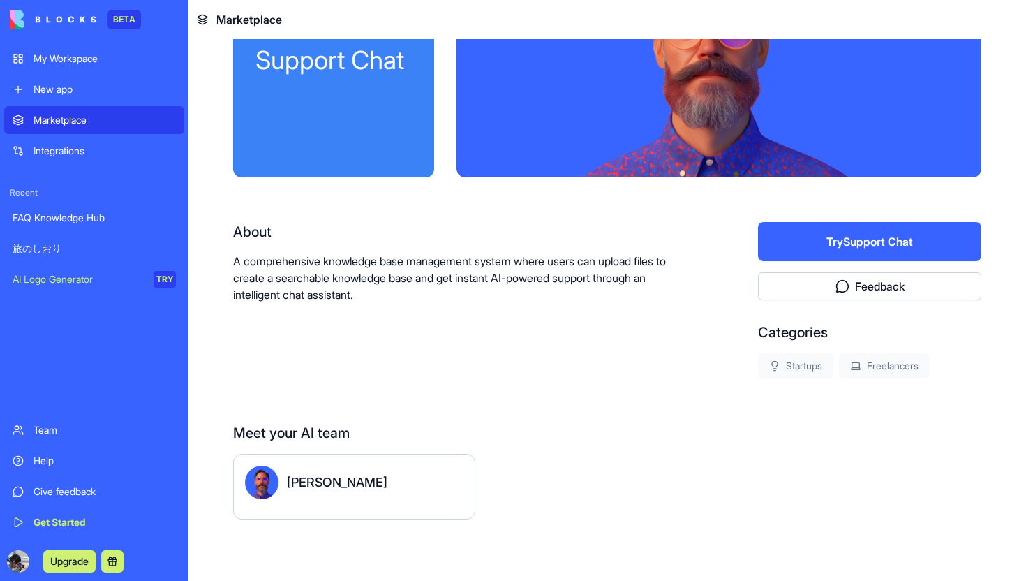
click at [802, 252] on button "Try Support Chat" at bounding box center [869, 241] width 223 height 39
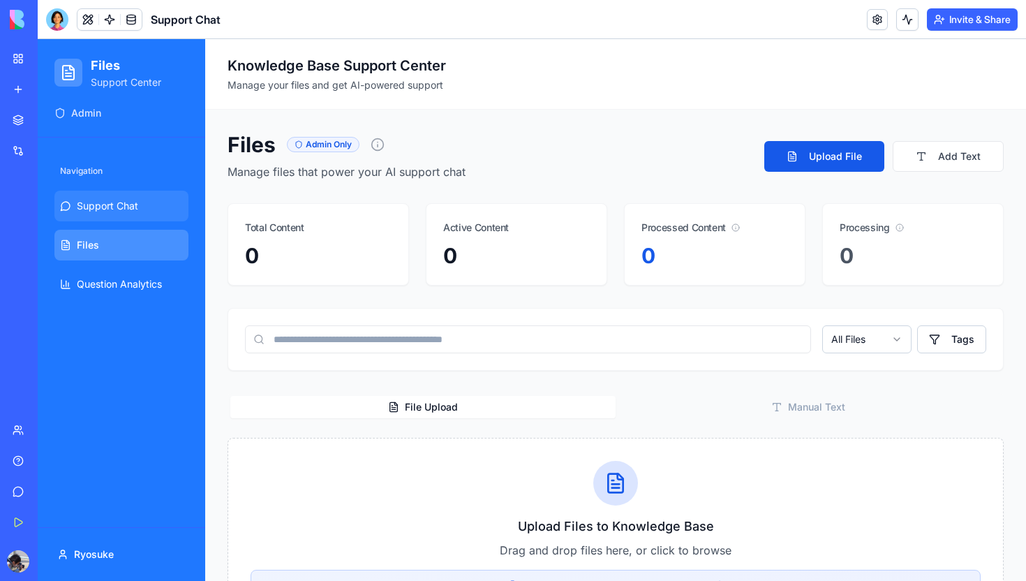
click at [146, 205] on link "Support Chat" at bounding box center [121, 206] width 134 height 31
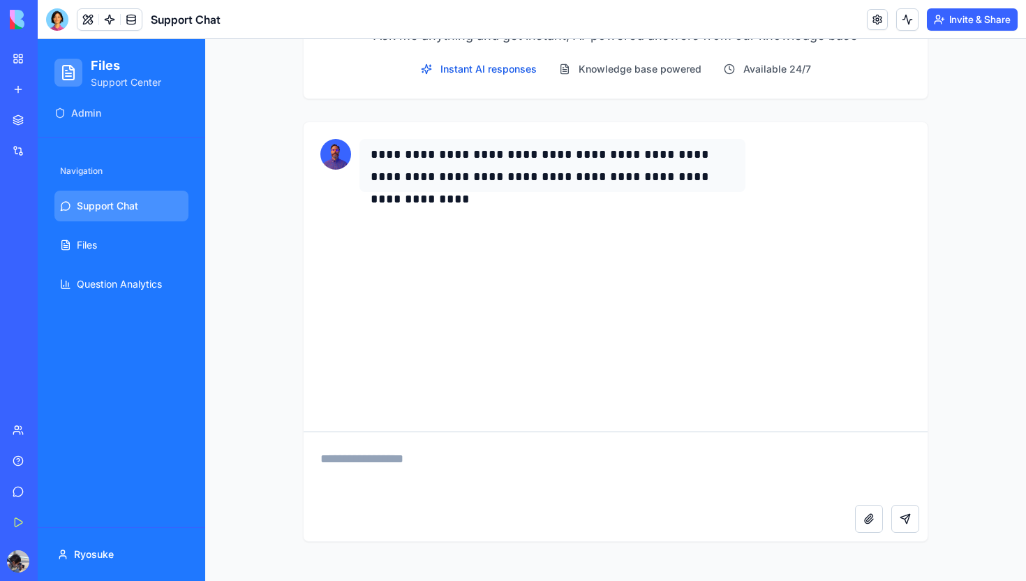
click at [353, 519] on div "Attach file Send message" at bounding box center [616, 523] width 624 height 36
click at [360, 485] on textarea at bounding box center [616, 468] width 624 height 73
click at [21, 58] on link "My Workspace" at bounding box center [32, 59] width 56 height 28
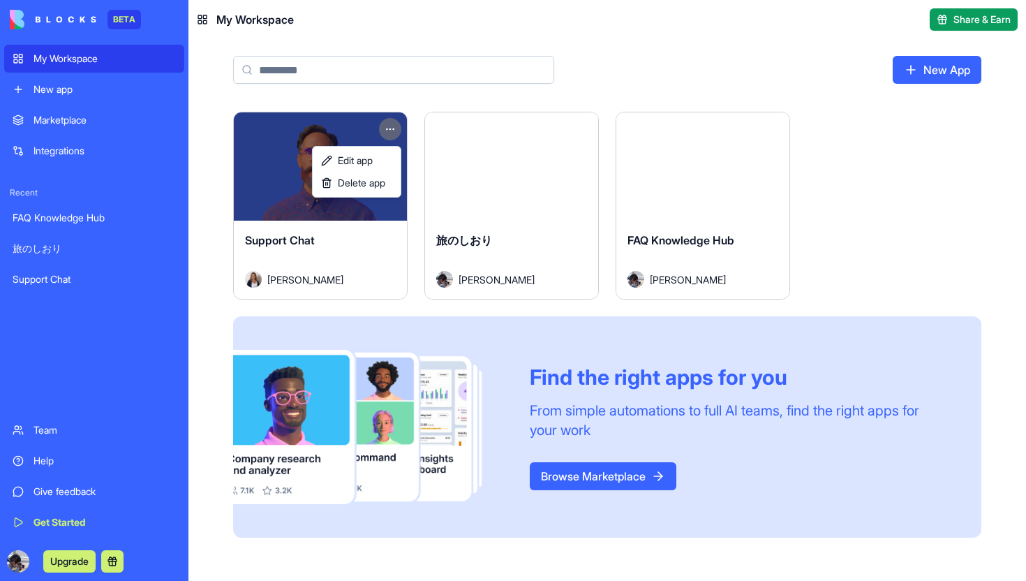
click at [392, 131] on html "BETA My Workspace New app Marketplace Integrations Recent FAQ Knowledge Hub 旅のし…" at bounding box center [513, 290] width 1026 height 581
click at [385, 178] on span "Delete app" at bounding box center [361, 183] width 47 height 14
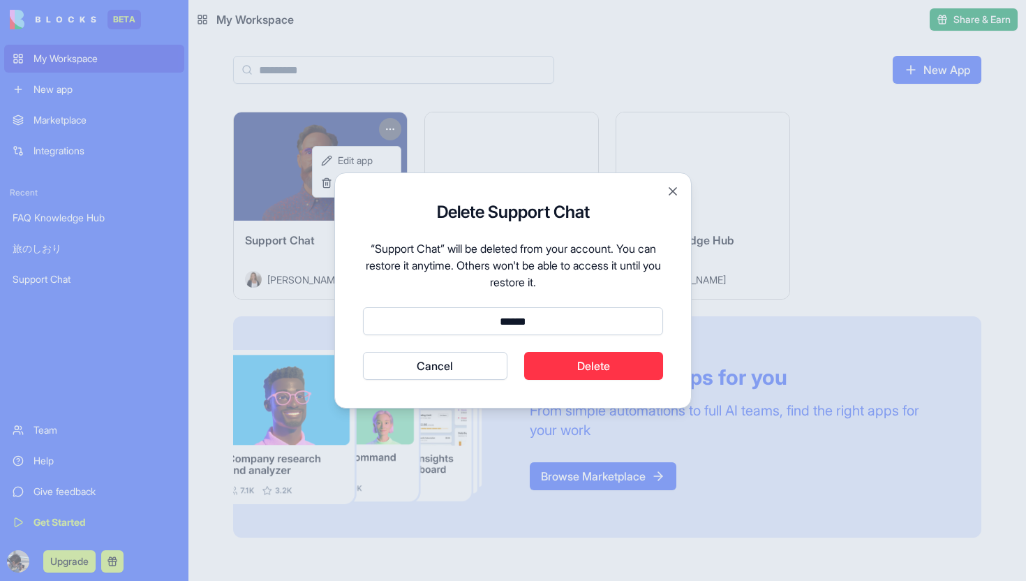
type input "******"
click at [577, 366] on button "Delete" at bounding box center [594, 366] width 140 height 28
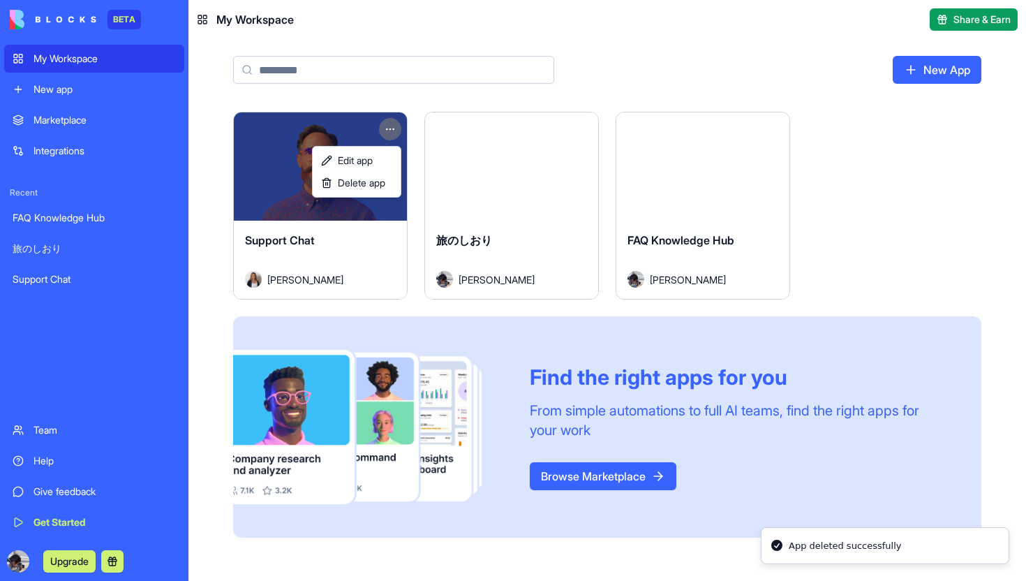
click at [684, 454] on html "BETA My Workspace New app Marketplace Integrations Recent FAQ Knowledge Hub 旅のし…" at bounding box center [513, 290] width 1026 height 581
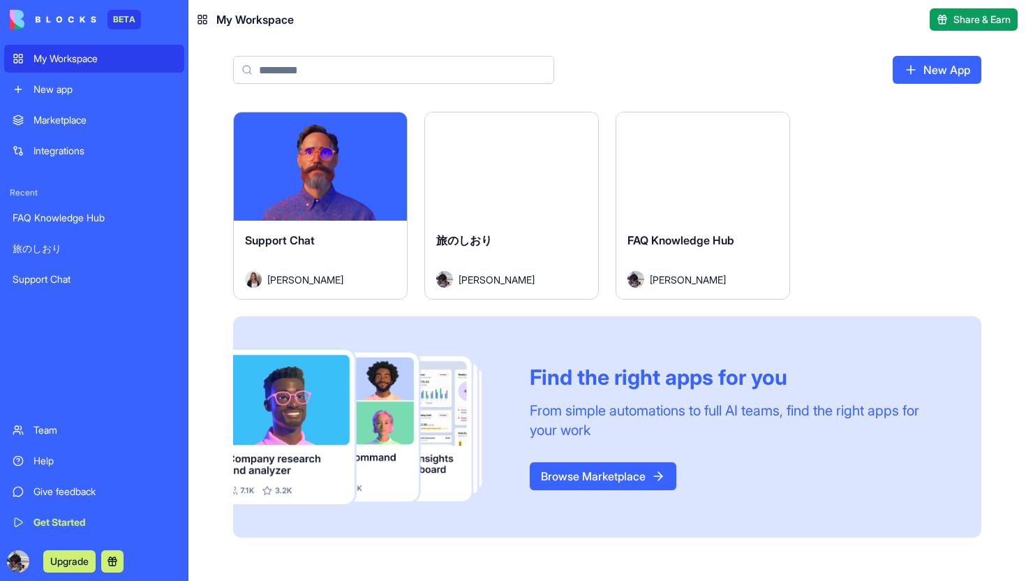
click at [594, 475] on link "Browse Marketplace" at bounding box center [603, 476] width 147 height 28
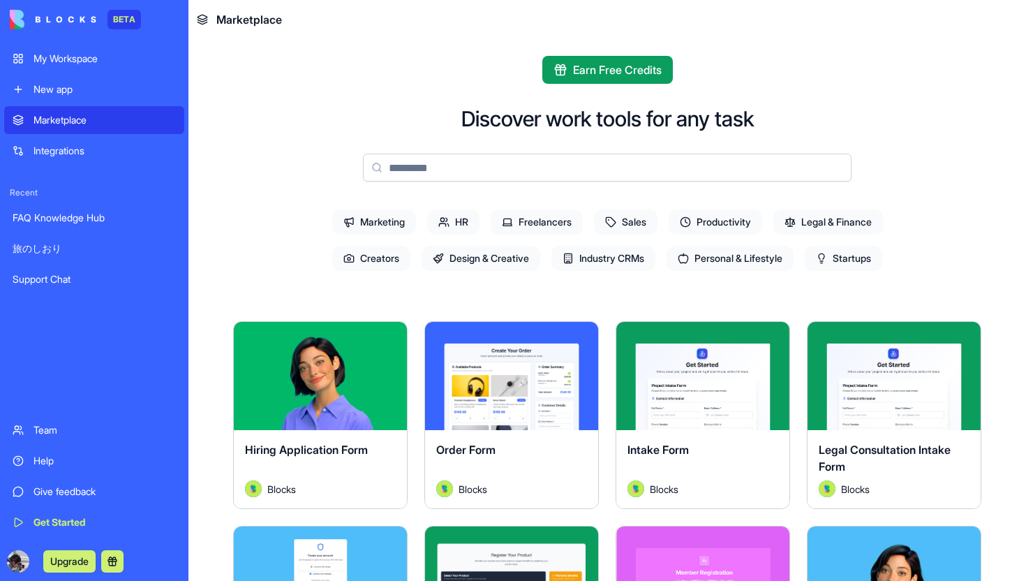
click at [593, 260] on span "Industry CRMs" at bounding box center [604, 258] width 104 height 25
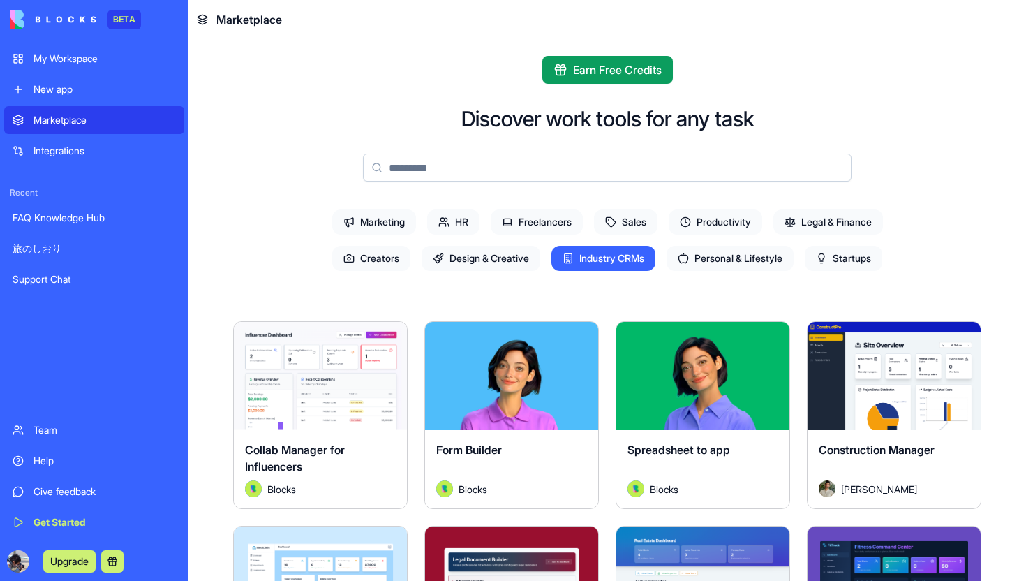
click at [104, 161] on link "Integrations" at bounding box center [94, 151] width 180 height 28
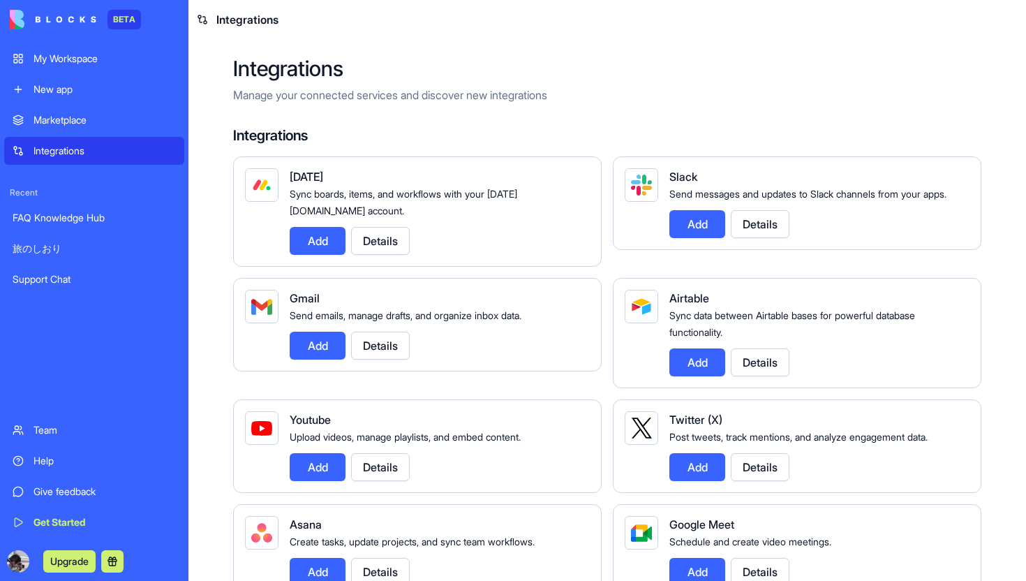
click at [679, 374] on button "Add" at bounding box center [698, 362] width 56 height 28
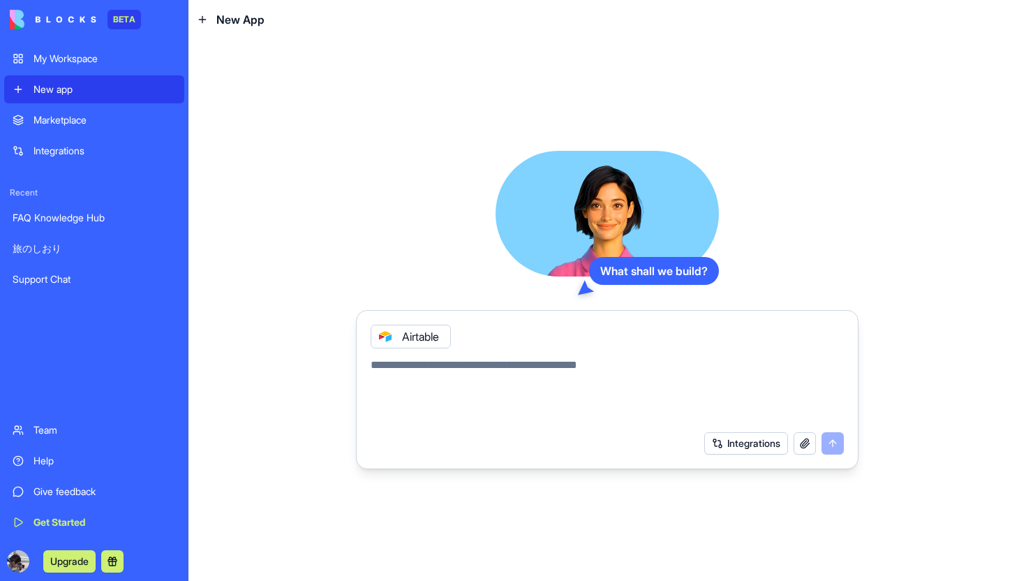
click at [769, 438] on button "Integrations" at bounding box center [747, 443] width 84 height 22
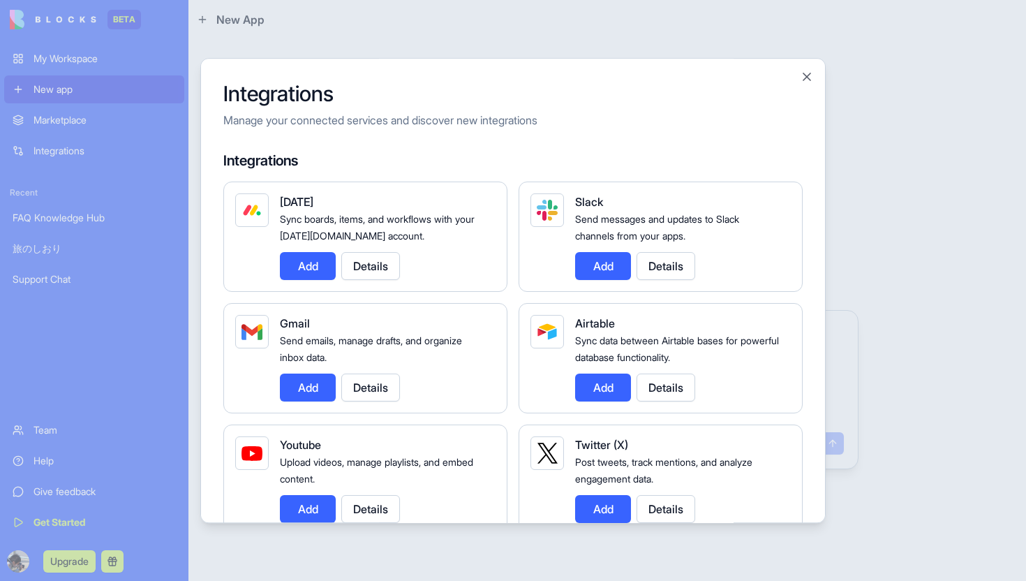
scroll to position [1, 0]
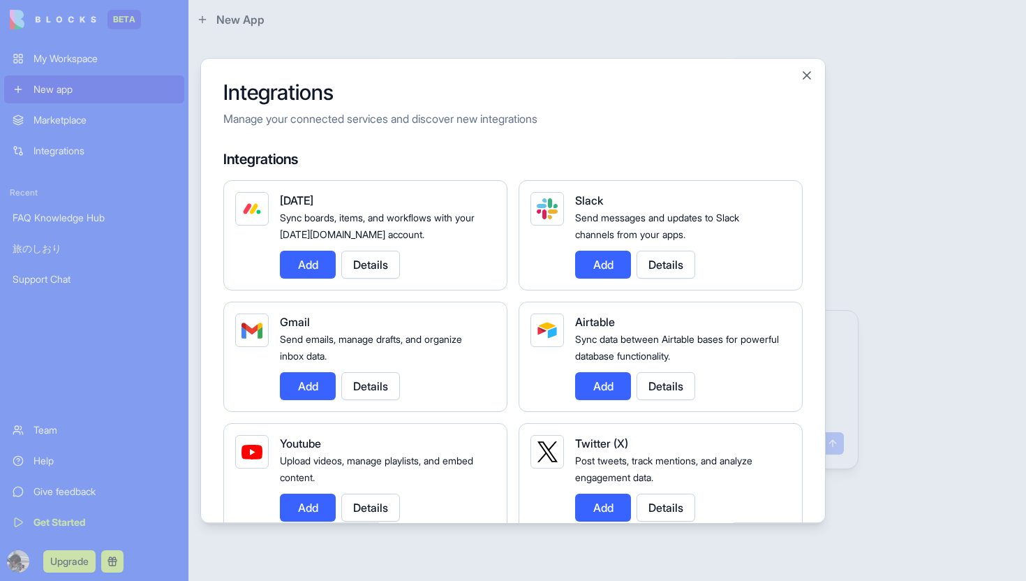
click at [803, 73] on button "Close" at bounding box center [807, 75] width 14 height 14
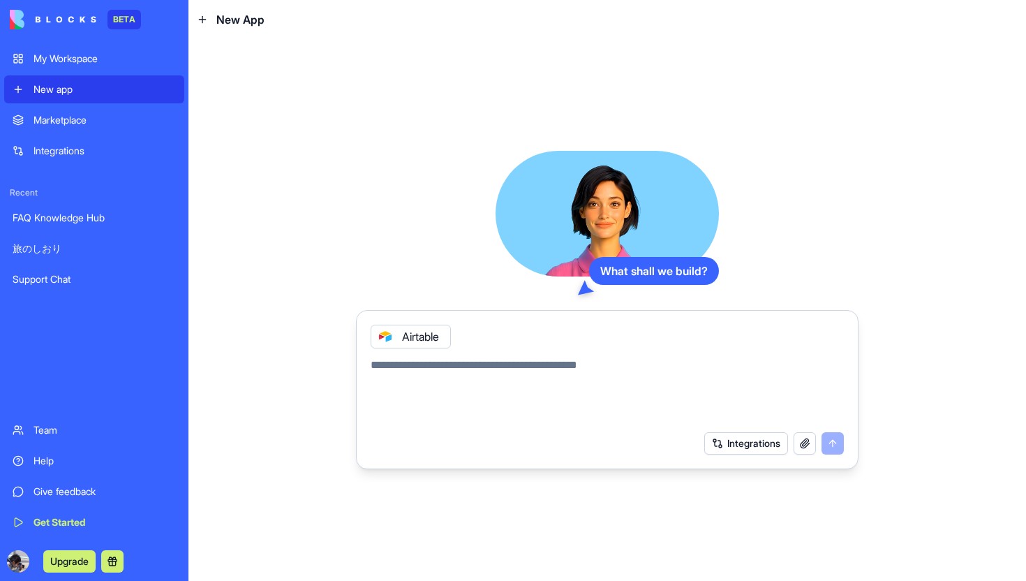
click at [652, 353] on div at bounding box center [607, 385] width 490 height 75
click at [720, 436] on button "Integrations" at bounding box center [747, 443] width 84 height 22
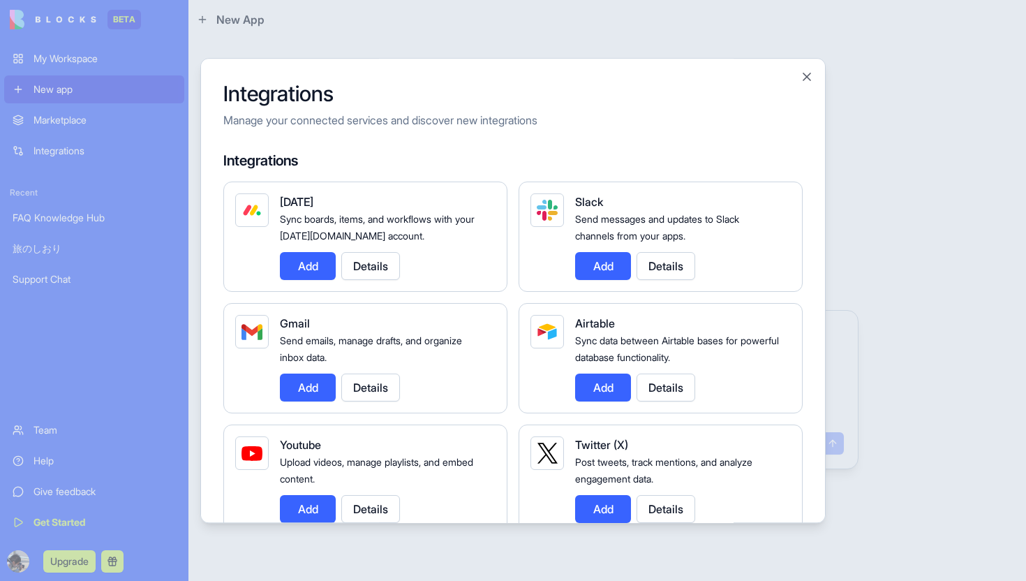
scroll to position [0, 0]
click at [616, 264] on button "Add" at bounding box center [603, 266] width 56 height 28
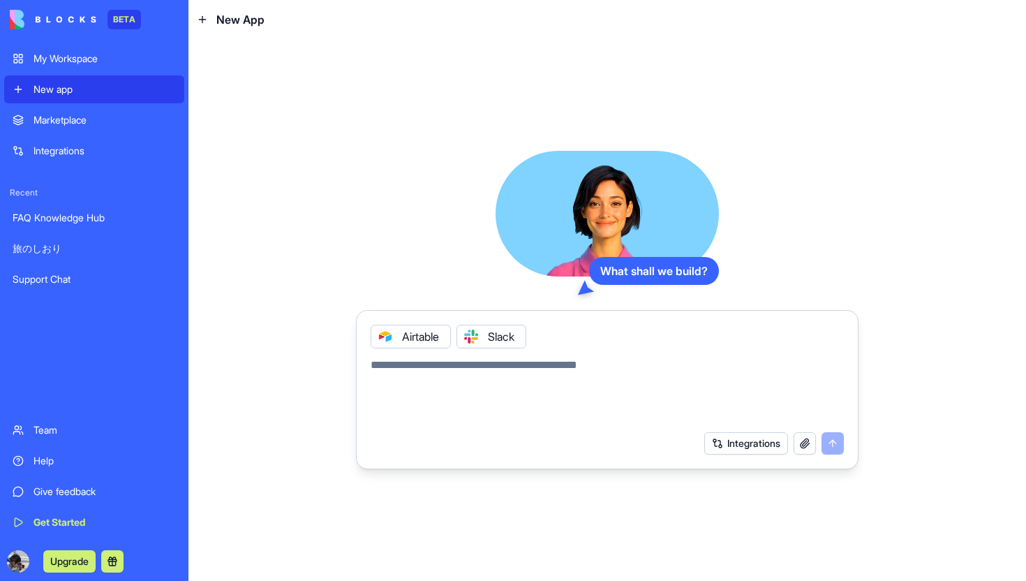
click at [584, 362] on textarea at bounding box center [607, 390] width 473 height 67
click at [387, 332] on icon at bounding box center [385, 336] width 11 height 11
click at [396, 371] on textarea at bounding box center [607, 390] width 473 height 67
type textarea "**********"
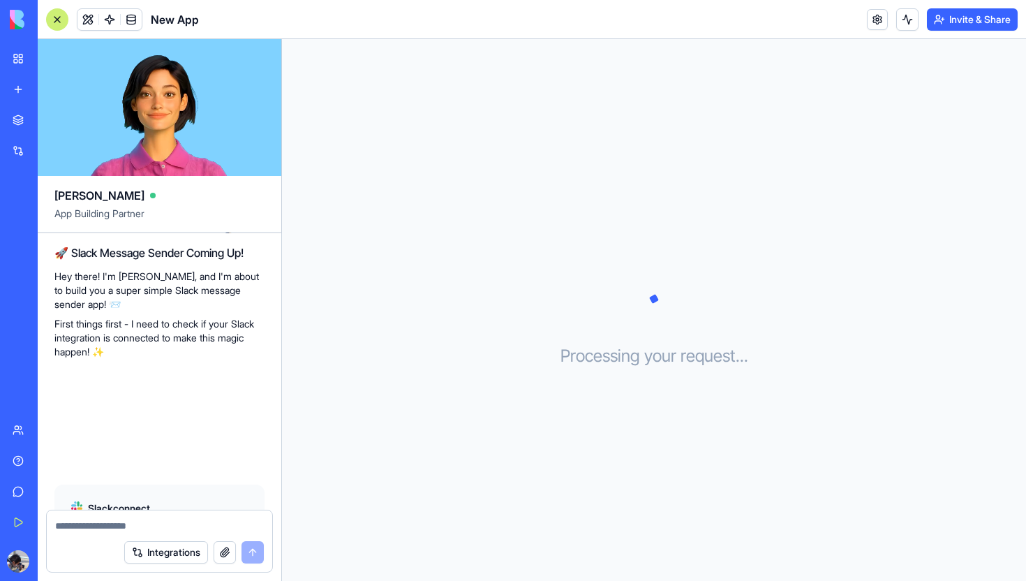
scroll to position [184, 0]
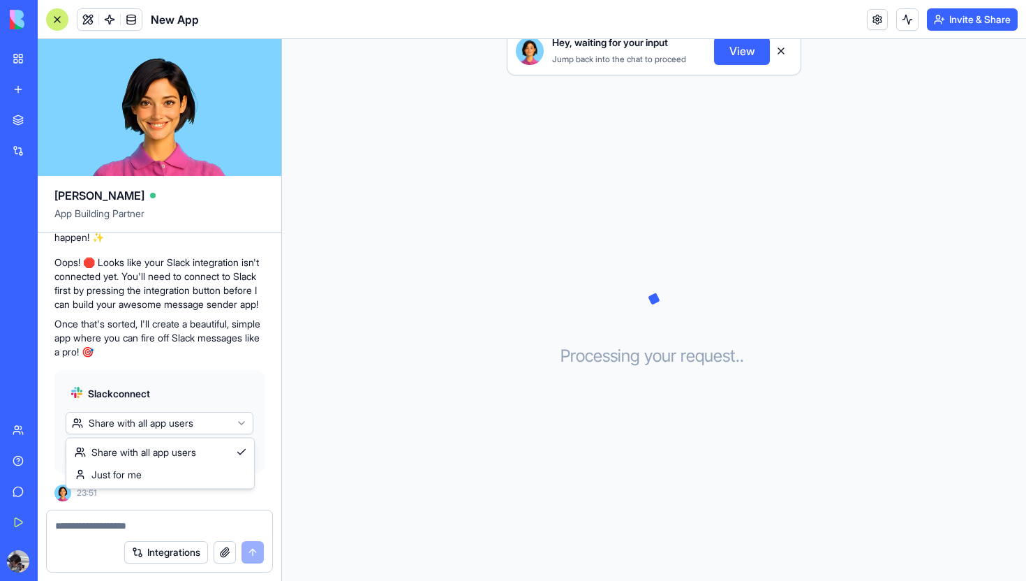
click at [223, 429] on html "BETA My Workspace New app Marketplace Integrations Recent FAQ Knowledge Hub 旅のし…" at bounding box center [513, 290] width 1026 height 581
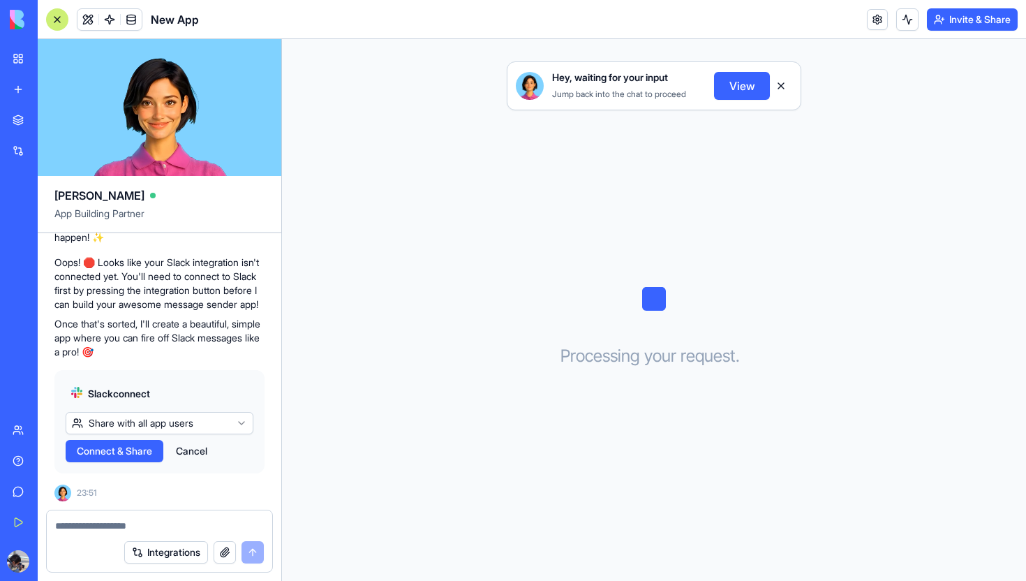
click at [223, 429] on html "BETA My Workspace New app Marketplace Integrations Recent FAQ Knowledge Hub 旅のし…" at bounding box center [513, 290] width 1026 height 581
click at [156, 450] on button "Connect & Share" at bounding box center [115, 451] width 98 height 22
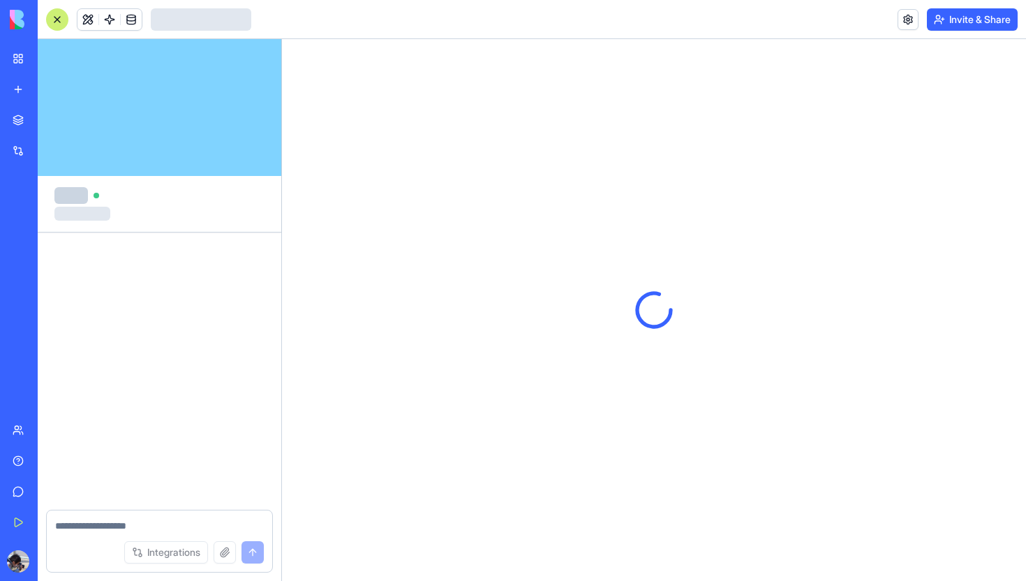
scroll to position [80, 0]
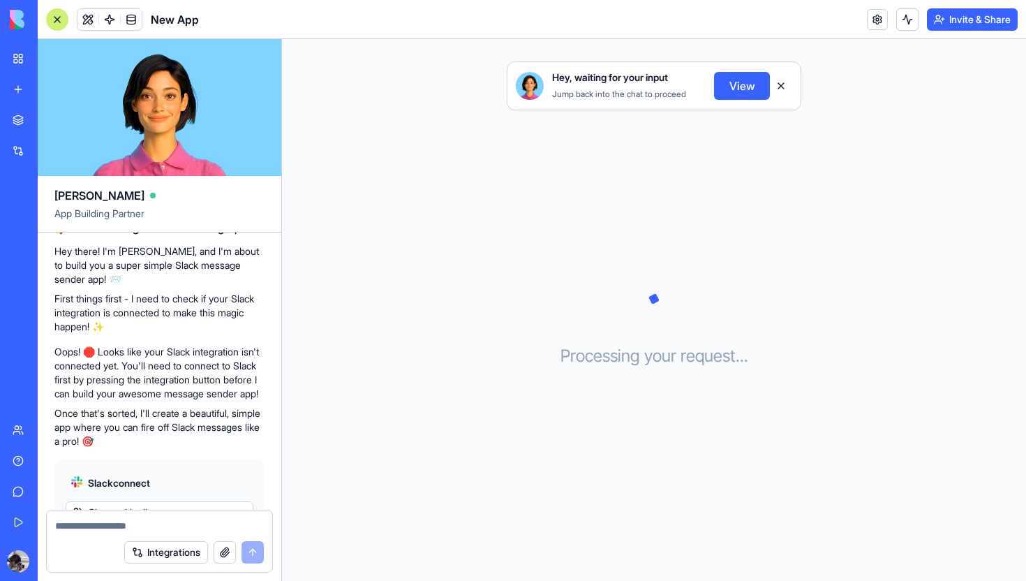
click at [781, 84] on button at bounding box center [781, 86] width 22 height 22
